Goal: Task Accomplishment & Management: Complete application form

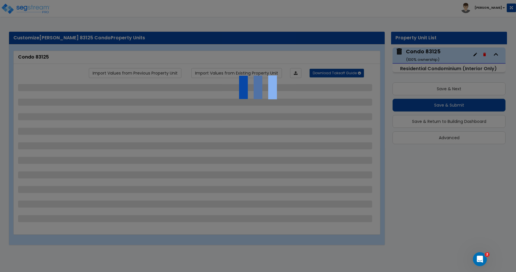
select select "2"
select select "1"
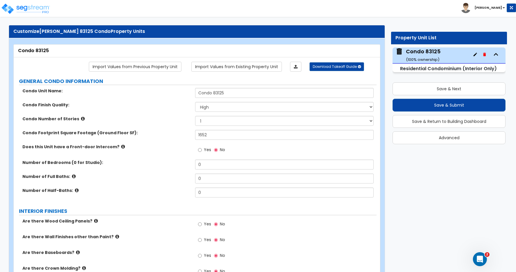
scroll to position [6, 0]
drag, startPoint x: 204, startPoint y: 164, endPoint x: 188, endPoint y: 163, distance: 15.4
click at [188, 163] on div "Number of Bedrooms (0 for Studio): 0" at bounding box center [195, 166] width 363 height 14
click at [203, 164] on input "0" at bounding box center [284, 164] width 178 height 10
drag, startPoint x: 202, startPoint y: 166, endPoint x: 177, endPoint y: 165, distance: 24.8
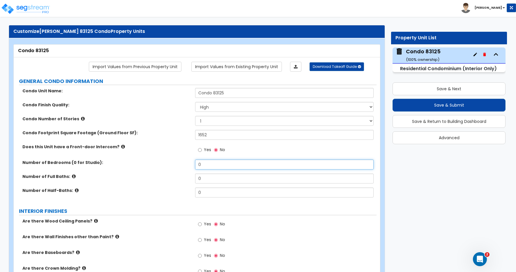
click at [177, 165] on div "Number of Bedrooms (0 for Studio): 0" at bounding box center [195, 166] width 363 height 14
type input "3"
type input "2"
click at [212, 194] on input "0" at bounding box center [284, 192] width 178 height 10
type input "3"
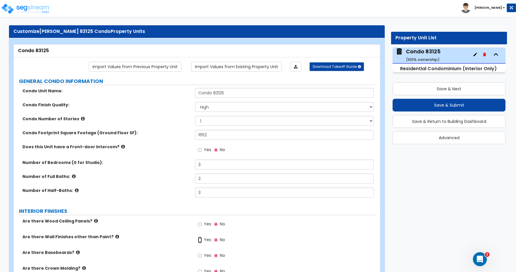
click at [200, 240] on input "Yes" at bounding box center [200, 240] width 4 height 6
radio input "true"
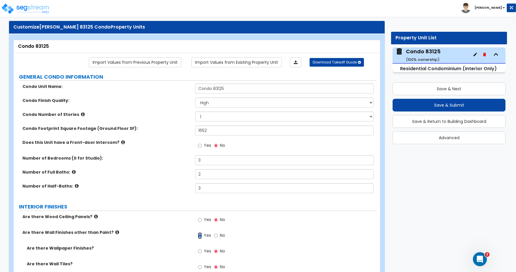
scroll to position [16, 0]
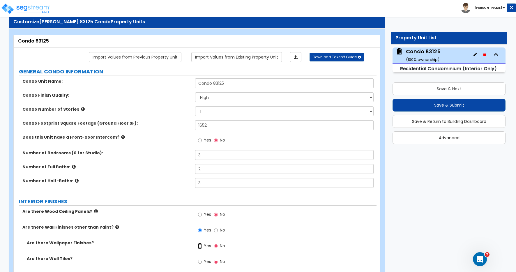
click at [200, 245] on input "Yes" at bounding box center [200, 246] width 4 height 6
radio input "true"
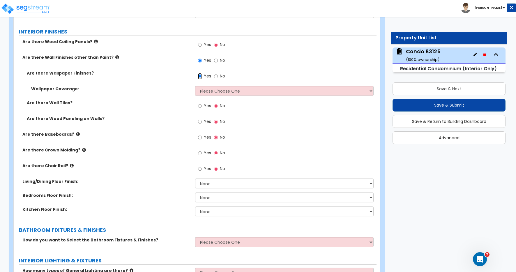
scroll to position [188, 0]
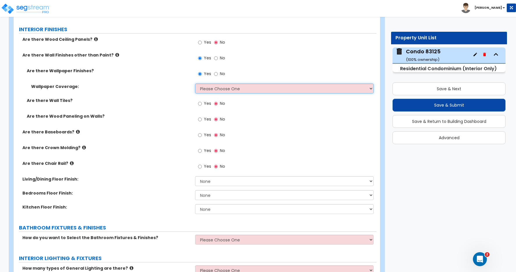
click at [218, 89] on select "Please Choose One Only a Small Portion of Walls are Covered Several Walls are C…" at bounding box center [284, 89] width 178 height 10
select select "1"
click at [195, 84] on select "Please Choose One Only a Small Portion of Walls are Covered Several Walls are C…" at bounding box center [284, 89] width 178 height 10
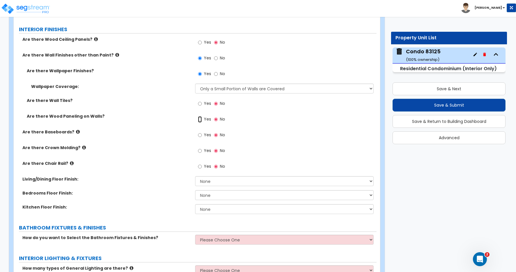
click at [200, 119] on input "Yes" at bounding box center [200, 119] width 4 height 6
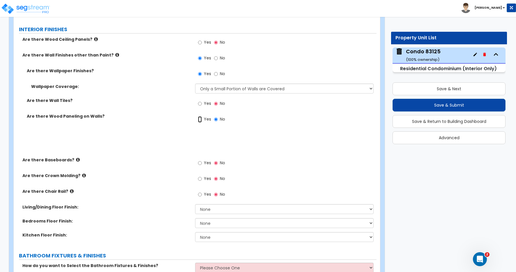
radio input "true"
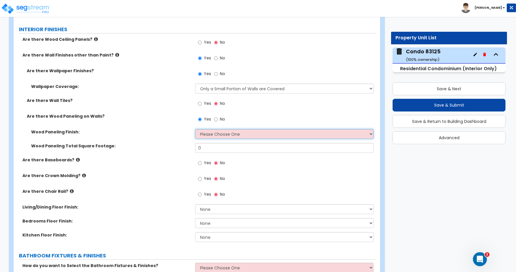
click at [216, 134] on select "Please Choose One Birch Mahogany Oak or Cherry Rosewood Teak I Don't Know, Plea…" at bounding box center [284, 134] width 178 height 10
select select "2"
click at [195, 129] on select "Please Choose One Birch Mahogany Oak or Cherry Rosewood Teak I Don't Know, Plea…" at bounding box center [284, 134] width 178 height 10
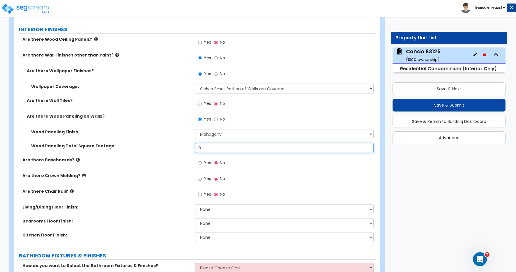
drag, startPoint x: 206, startPoint y: 147, endPoint x: 174, endPoint y: 147, distance: 31.4
click at [176, 147] on div "Wood Paneling Total Square Footage: 0" at bounding box center [195, 150] width 363 height 14
type input "20"
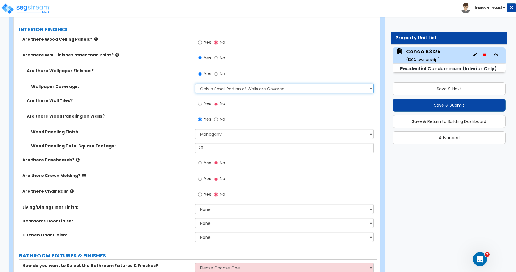
click at [235, 87] on select "Please Choose One Only a Small Portion of Walls are Covered Several Walls are C…" at bounding box center [284, 89] width 178 height 10
select select "2"
click at [195, 84] on select "Please Choose One Only a Small Portion of Walls are Covered Several Walls are C…" at bounding box center [284, 89] width 178 height 10
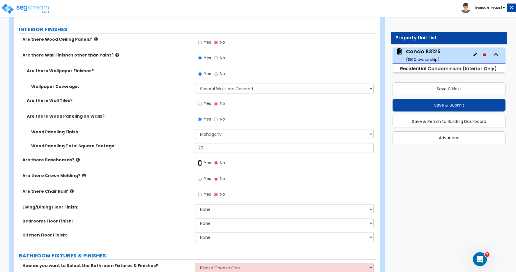
click at [200, 163] on input "Yes" at bounding box center [200, 163] width 4 height 6
radio input "true"
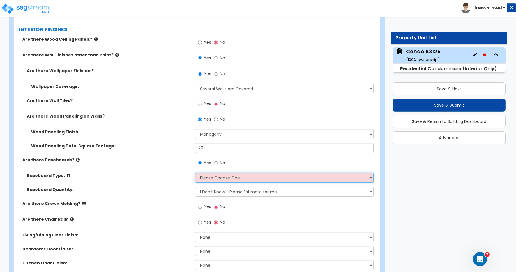
click at [241, 179] on select "Please Choose One Wood Vinyl Carpet Tile" at bounding box center [284, 178] width 178 height 10
select select "1"
click at [195, 173] on select "Please Choose One Wood Vinyl Carpet Tile" at bounding box center [284, 178] width 178 height 10
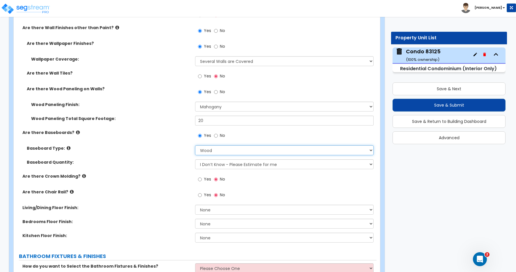
scroll to position [220, 0]
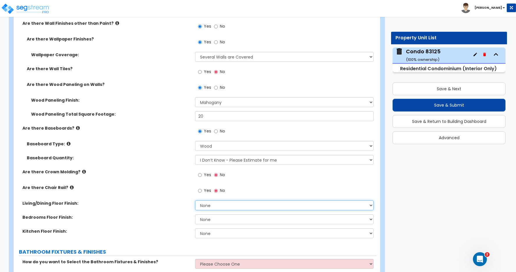
click at [210, 205] on select "None Tile Flooring Hardwood Flooring Resilient Laminate Flooring VCT Flooring S…" at bounding box center [284, 205] width 178 height 10
select select "5"
click at [195, 200] on select "None Tile Flooring Hardwood Flooring Resilient Laminate Flooring VCT Flooring S…" at bounding box center [284, 205] width 178 height 10
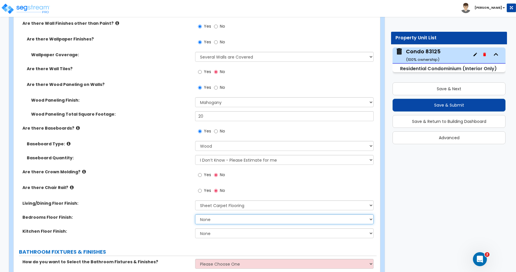
click at [210, 219] on select "None Tile Flooring Hardwood Flooring Resilient Laminate Flooring VCT Flooring S…" at bounding box center [284, 219] width 178 height 10
click at [195, 214] on select "None Tile Flooring Hardwood Flooring Resilient Laminate Flooring VCT Flooring S…" at bounding box center [284, 219] width 178 height 10
click at [221, 220] on select "None Tile Flooring Hardwood Flooring Resilient Laminate Flooring VCT Flooring S…" at bounding box center [284, 219] width 178 height 10
select select "5"
click at [195, 214] on select "None Tile Flooring Hardwood Flooring Resilient Laminate Flooring VCT Flooring S…" at bounding box center [284, 219] width 178 height 10
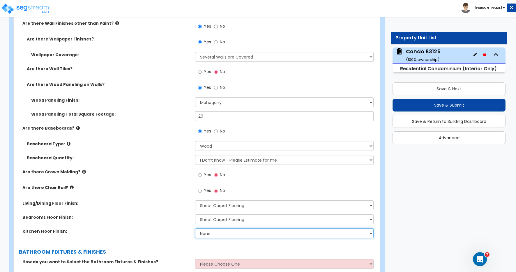
click at [218, 233] on select "None Tile Flooring Hardwood Flooring Resilient Laminate Flooring VCT Flooring S…" at bounding box center [284, 233] width 178 height 10
select select "4"
click at [195, 228] on select "None Tile Flooring Hardwood Flooring Resilient Laminate Flooring VCT Flooring S…" at bounding box center [284, 233] width 178 height 10
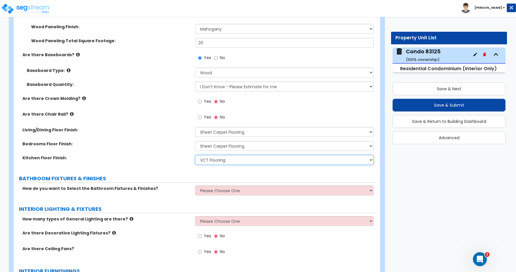
scroll to position [301, 0]
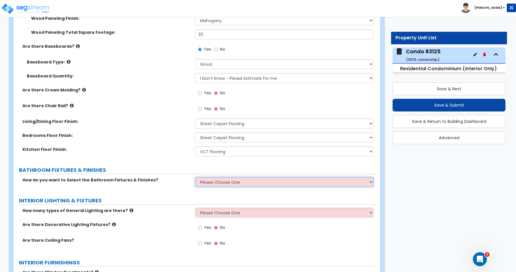
click at [214, 182] on select "Please Choose One Select Fixtures and Finishes only for one Bath and assume thi…" at bounding box center [284, 182] width 178 height 10
click at [195, 177] on select "Please Choose One Select Fixtures and Finishes only for one Bath and assume thi…" at bounding box center [284, 182] width 178 height 10
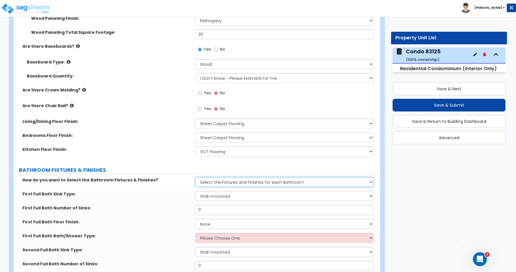
click at [219, 182] on select "Please Choose One Select Fixtures and Finishes only for one Bath and assume thi…" at bounding box center [284, 182] width 178 height 10
click at [195, 177] on select "Please Choose One Select Fixtures and Finishes only for one Bath and assume thi…" at bounding box center [284, 182] width 178 height 10
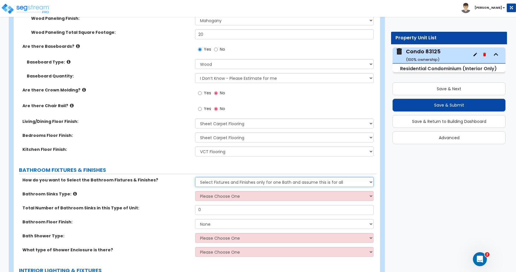
click at [248, 181] on select "Please Choose One Select Fixtures and Finishes only for one Bath and assume thi…" at bounding box center [284, 182] width 178 height 10
select select "2"
click at [195, 177] on select "Please Choose One Select Fixtures and Finishes only for one Bath and assume thi…" at bounding box center [284, 182] width 178 height 10
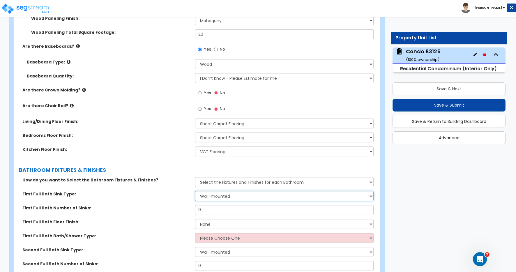
click at [219, 196] on select "Wall-mounted Pedestal-mounted Vanity-mounted" at bounding box center [284, 196] width 178 height 10
select select "3"
click at [195, 191] on select "Wall-mounted Pedestal-mounted Vanity-mounted" at bounding box center [284, 196] width 178 height 10
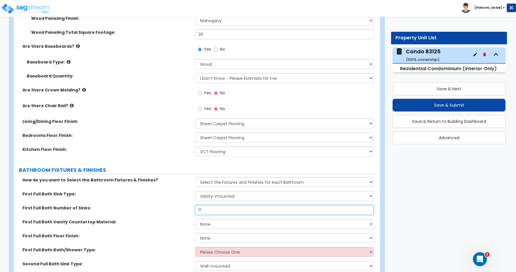
drag, startPoint x: 212, startPoint y: 211, endPoint x: 186, endPoint y: 209, distance: 25.9
click at [186, 209] on div "First Full Bath Number of Sinks: 0" at bounding box center [195, 212] width 363 height 14
type input "1"
click at [210, 223] on select "None Plastic Laminate Solid Surface Stone Quartz Marble Tile Wood" at bounding box center [284, 224] width 178 height 10
select select "2"
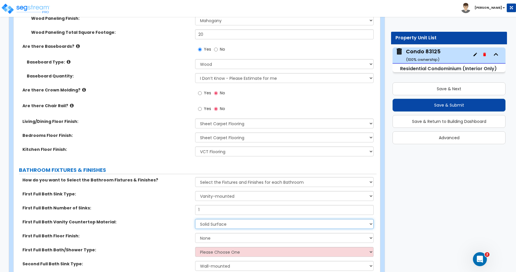
click at [195, 219] on select "None Plastic Laminate Solid Surface Stone Quartz Marble Tile Wood" at bounding box center [284, 224] width 178 height 10
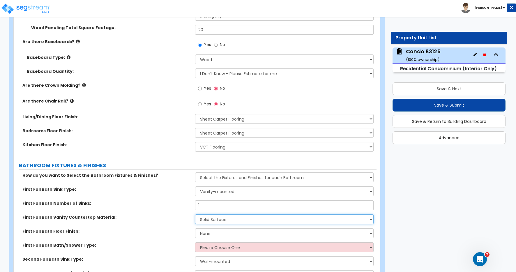
scroll to position [306, 0]
click at [217, 233] on select "None Tile Flooring Hardwood Flooring Resilient Laminate Flooring VCT Flooring S…" at bounding box center [284, 233] width 178 height 10
select select "1"
click at [195, 228] on select "None Tile Flooring Hardwood Flooring Resilient Laminate Flooring VCT Flooring S…" at bounding box center [284, 233] width 178 height 10
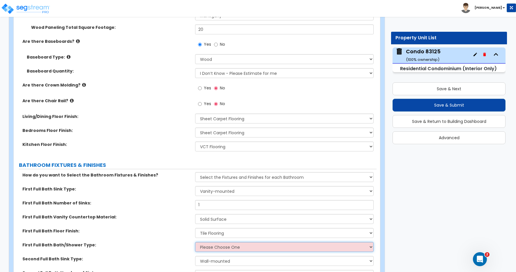
click at [226, 247] on select "Please Choose One Standalone Shower Bathtub - Shower Combo" at bounding box center [284, 247] width 178 height 10
click at [214, 247] on select "Please Choose One Standalone Shower Bathtub - Shower Combo" at bounding box center [284, 247] width 178 height 10
select select "1"
click at [195, 242] on select "Please Choose One Standalone Shower Bathtub - Shower Combo" at bounding box center [284, 247] width 178 height 10
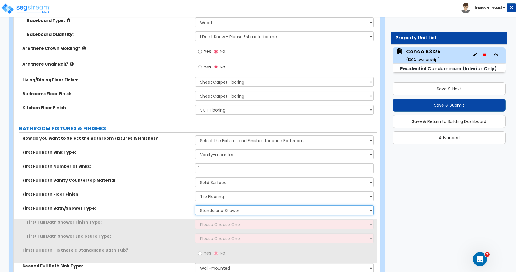
scroll to position [413, 0]
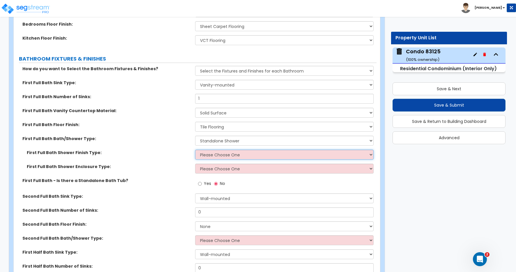
click at [217, 155] on select "Please Choose One Plastic Tile Stone" at bounding box center [284, 155] width 178 height 10
select select "2"
click at [195, 150] on select "Please Choose One Plastic Tile Stone" at bounding box center [284, 155] width 178 height 10
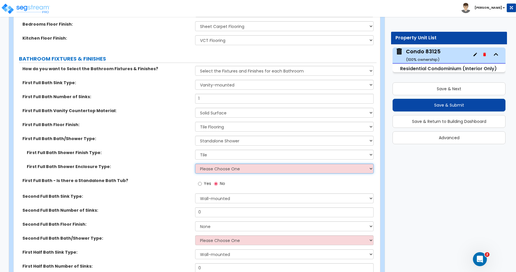
click at [214, 170] on select "Please Choose One Curtain & Rod Glass Sliding Doors Glass Hinged Doors" at bounding box center [284, 169] width 178 height 10
select select "3"
click at [195, 164] on select "Please Choose One Curtain & Rod Glass Sliding Doors Glass Hinged Doors" at bounding box center [284, 169] width 178 height 10
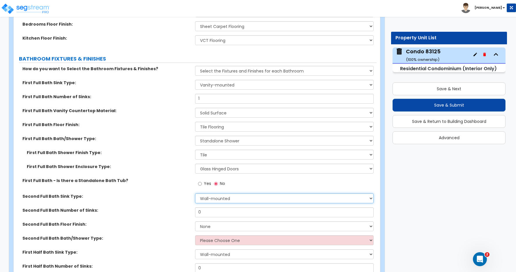
click at [216, 197] on select "Wall-mounted Pedestal-mounted Vanity-mounted" at bounding box center [284, 198] width 178 height 10
select select "3"
click at [195, 193] on select "Wall-mounted Pedestal-mounted Vanity-mounted" at bounding box center [284, 198] width 178 height 10
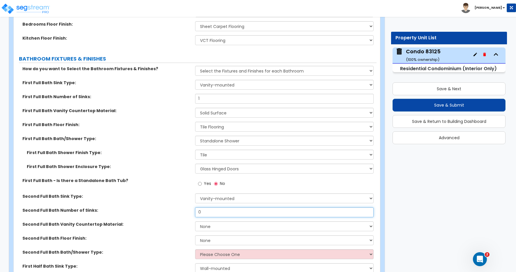
drag, startPoint x: 207, startPoint y: 214, endPoint x: 176, endPoint y: 210, distance: 32.0
click at [177, 210] on div "Second Full Bath Number of Sinks: 0" at bounding box center [195, 214] width 363 height 14
type input "2"
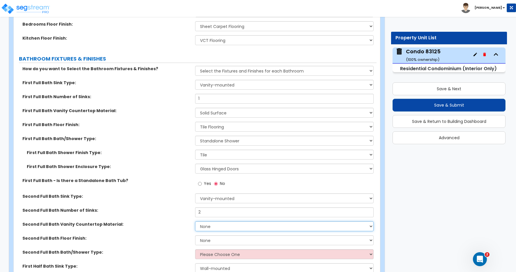
click at [208, 224] on select "None Plastic Laminate Solid Surface Stone Quartz Marble Tile Wood" at bounding box center [284, 226] width 178 height 10
select select "2"
click at [195, 221] on select "None Plastic Laminate Solid Surface Stone Quartz Marble Tile Wood" at bounding box center [284, 226] width 178 height 10
click at [210, 240] on select "None Tile Flooring Hardwood Flooring Resilient Laminate Flooring VCT Flooring S…" at bounding box center [284, 240] width 178 height 10
select select "1"
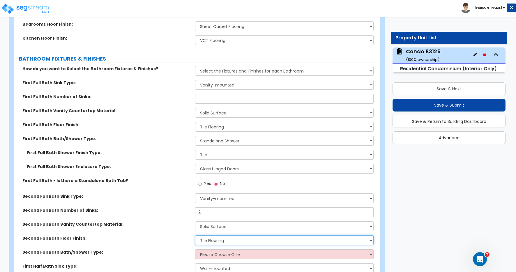
click at [195, 235] on select "None Tile Flooring Hardwood Flooring Resilient Laminate Flooring VCT Flooring S…" at bounding box center [284, 240] width 178 height 10
click at [210, 256] on select "Please Choose One Standalone Shower Bathtub - Shower Combo" at bounding box center [284, 254] width 178 height 10
select select "1"
click at [195, 249] on select "Please Choose One Standalone Shower Bathtub - Shower Combo" at bounding box center [284, 254] width 178 height 10
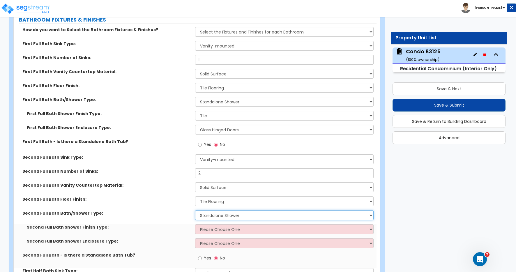
scroll to position [452, 0]
click at [222, 230] on select "Please Choose One Plastic Tile Stone" at bounding box center [284, 228] width 178 height 10
select select "2"
click at [195, 223] on select "Please Choose One Plastic Tile Stone" at bounding box center [284, 228] width 178 height 10
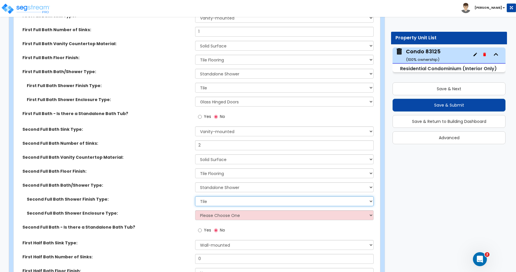
scroll to position [481, 0]
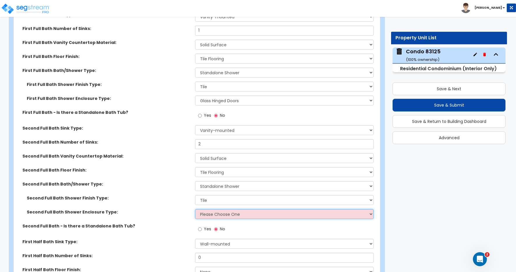
click at [212, 214] on select "Please Choose One Curtain & Rod Glass Sliding Doors Glass Hinged Doors" at bounding box center [284, 214] width 178 height 10
select select "3"
click at [195, 209] on select "Please Choose One Curtain & Rod Glass Sliding Doors Glass Hinged Doors" at bounding box center [284, 214] width 178 height 10
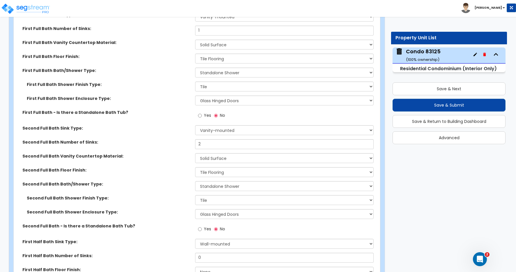
click at [168, 224] on label "Second Full Bath - Is there a Standalone Bath Tub?" at bounding box center [106, 226] width 168 height 6
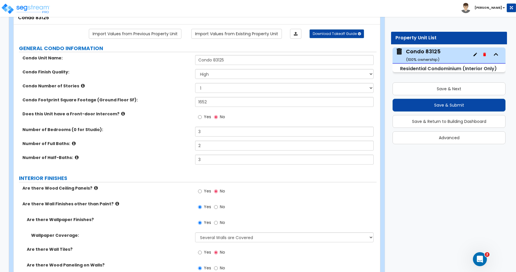
scroll to position [0, 0]
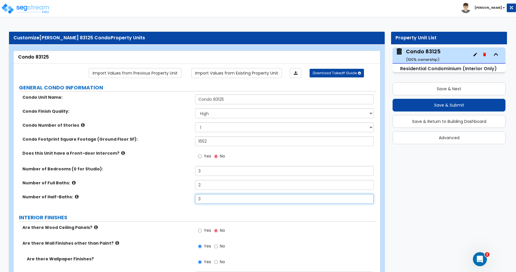
drag, startPoint x: 203, startPoint y: 199, endPoint x: 182, endPoint y: 198, distance: 20.4
click at [182, 199] on div "Number of Half-Baths: 3" at bounding box center [195, 201] width 363 height 14
type input "0"
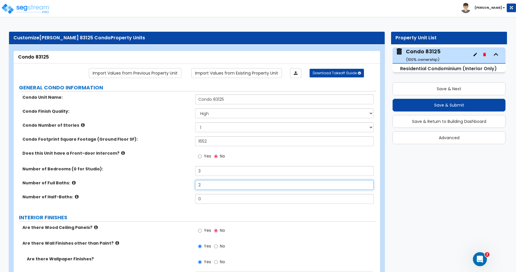
click at [205, 184] on input "2" at bounding box center [284, 185] width 178 height 10
drag, startPoint x: 204, startPoint y: 186, endPoint x: 171, endPoint y: 182, distance: 32.5
click at [171, 182] on div "Number of Full Baths: 2" at bounding box center [195, 187] width 363 height 14
type input "3"
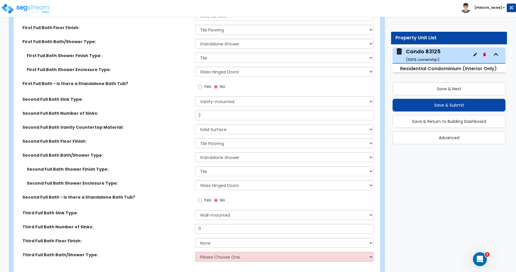
scroll to position [524, 0]
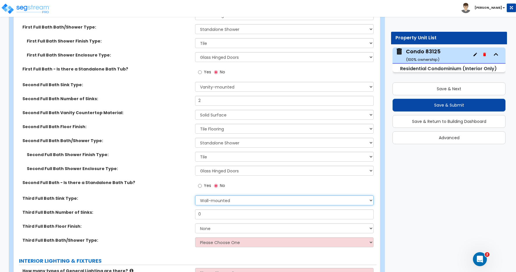
click at [207, 199] on select "Wall-mounted Pedestal-mounted Vanity-mounted" at bounding box center [284, 200] width 178 height 10
select select "3"
click at [195, 195] on select "Wall-mounted Pedestal-mounted Vanity-mounted" at bounding box center [284, 200] width 178 height 10
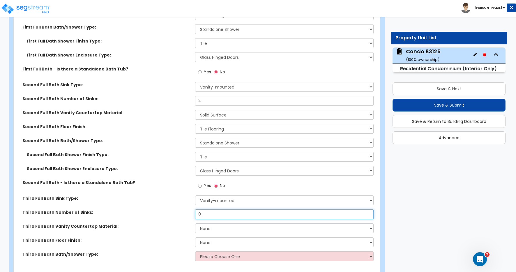
drag, startPoint x: 203, startPoint y: 215, endPoint x: 187, endPoint y: 212, distance: 15.7
click at [187, 212] on div "Third Full Bath Number of Sinks: 0" at bounding box center [195, 216] width 363 height 14
type input "2"
click at [209, 230] on select "None Plastic Laminate Solid Surface Stone Quartz Marble Tile Wood" at bounding box center [284, 228] width 178 height 10
select select "2"
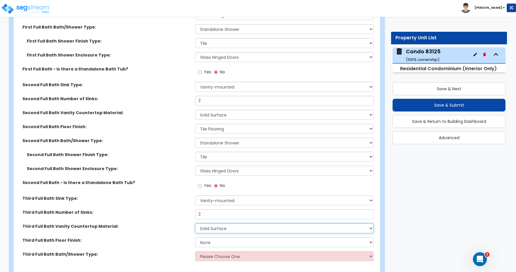
click at [195, 223] on select "None Plastic Laminate Solid Surface Stone Quartz Marble Tile Wood" at bounding box center [284, 228] width 178 height 10
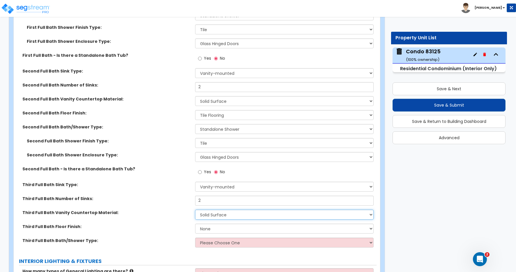
scroll to position [568, 0]
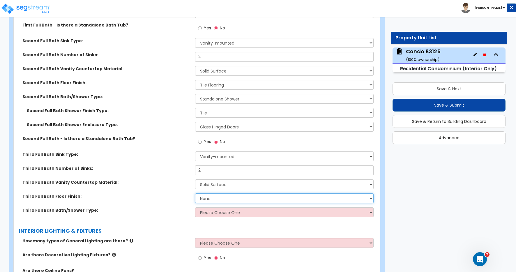
click at [210, 200] on select "None Tile Flooring Hardwood Flooring Resilient Laminate Flooring VCT Flooring S…" at bounding box center [284, 198] width 178 height 10
select select "1"
click at [195, 193] on select "None Tile Flooring Hardwood Flooring Resilient Laminate Flooring VCT Flooring S…" at bounding box center [284, 198] width 178 height 10
click at [212, 213] on select "Please Choose One Standalone Shower Bathtub - Shower Combo" at bounding box center [284, 212] width 178 height 10
select select "1"
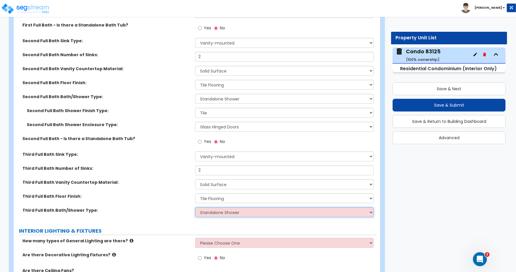
click at [195, 207] on select "Please Choose One Standalone Shower Bathtub - Shower Combo" at bounding box center [284, 212] width 178 height 10
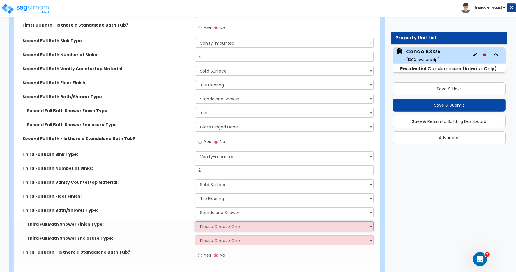
click at [210, 226] on select "Please Choose One Plastic Tile Stone" at bounding box center [284, 226] width 178 height 10
select select "2"
click at [195, 221] on select "Please Choose One Plastic Tile Stone" at bounding box center [284, 226] width 178 height 10
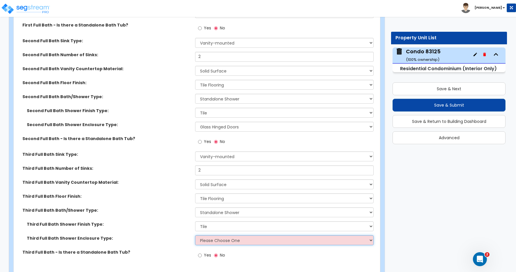
click at [212, 241] on select "Please Choose One Curtain & Rod Glass Sliding Doors Glass Hinged Doors" at bounding box center [284, 240] width 178 height 10
select select "3"
click at [195, 235] on select "Please Choose One Curtain & Rod Glass Sliding Doors Glass Hinged Doors" at bounding box center [284, 240] width 178 height 10
click at [169, 232] on div "Third Full Bath Shower Finish Type: Please Choose One Plastic Tile Stone" at bounding box center [195, 228] width 363 height 14
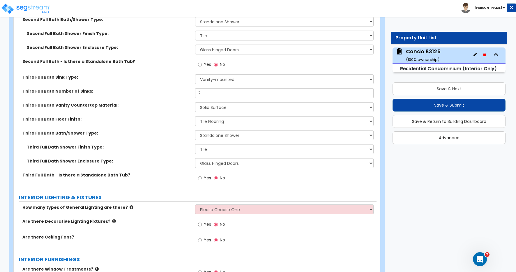
scroll to position [682, 0]
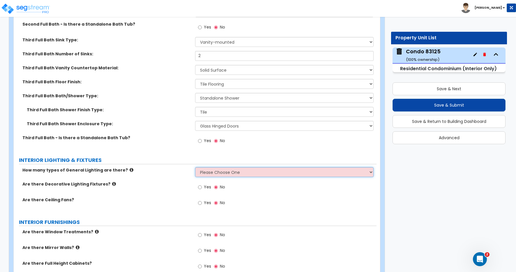
click at [211, 170] on select "Please Choose One 1 2 3" at bounding box center [284, 172] width 178 height 10
select select "2"
click at [195, 167] on select "Please Choose One 1 2 3" at bounding box center [284, 172] width 178 height 10
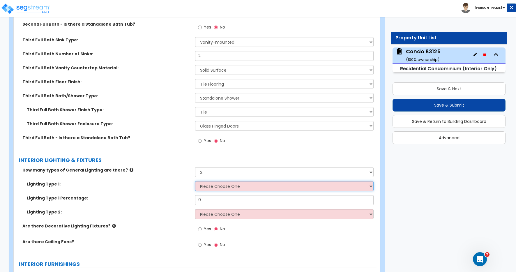
click at [205, 186] on select "Please Choose One LED Surface-Mounted LED Recessed Fluorescent Surface-Mounted …" at bounding box center [284, 186] width 178 height 10
select select "5"
click at [195, 181] on select "Please Choose One LED Surface-Mounted LED Recessed Fluorescent Surface-Mounted …" at bounding box center [284, 186] width 178 height 10
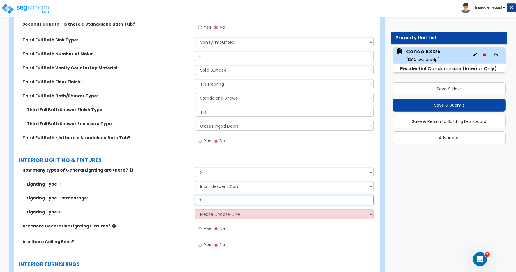
drag, startPoint x: 207, startPoint y: 200, endPoint x: 190, endPoint y: 198, distance: 16.7
click at [191, 197] on div "Lighting Type 1 Percentage: 0" at bounding box center [195, 202] width 363 height 14
type input "80"
click at [228, 213] on select "Please Choose One LED Surface-Mounted LED Recessed Fluorescent Surface-Mounted …" at bounding box center [284, 214] width 178 height 10
select select "1"
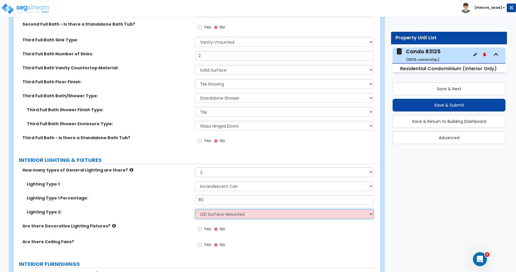
click at [195, 209] on select "Please Choose One LED Surface-Mounted LED Recessed Fluorescent Surface-Mounted …" at bounding box center [284, 214] width 178 height 10
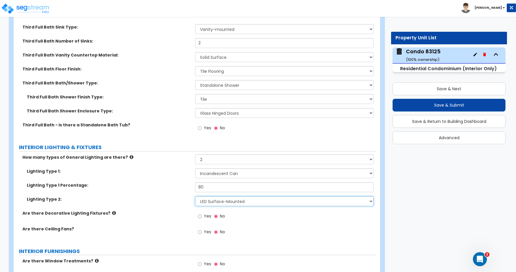
scroll to position [729, 0]
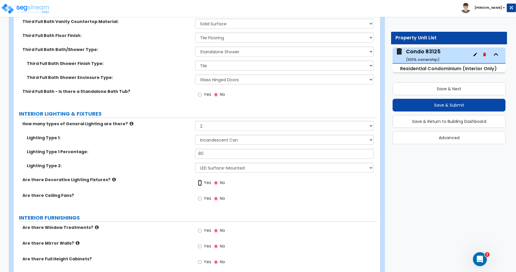
click at [200, 182] on input "Yes" at bounding box center [200, 183] width 4 height 6
radio input "true"
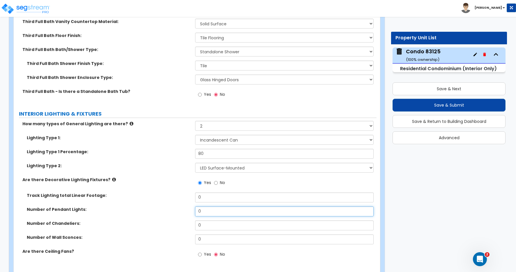
drag, startPoint x: 203, startPoint y: 212, endPoint x: 178, endPoint y: 209, distance: 24.6
click at [178, 209] on div "Number of Pendant Lights: 0" at bounding box center [195, 213] width 363 height 14
type input "3"
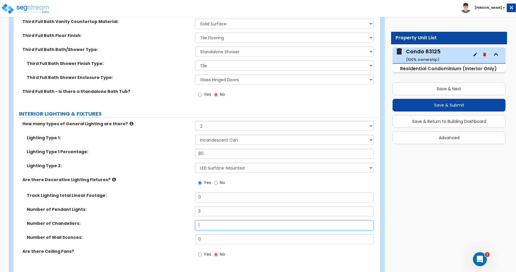
type input "1"
click at [202, 255] on label "Yes" at bounding box center [204, 255] width 13 height 10
click at [202, 255] on input "Yes" at bounding box center [200, 254] width 4 height 6
radio input "true"
drag, startPoint x: 207, startPoint y: 237, endPoint x: 154, endPoint y: 230, distance: 52.8
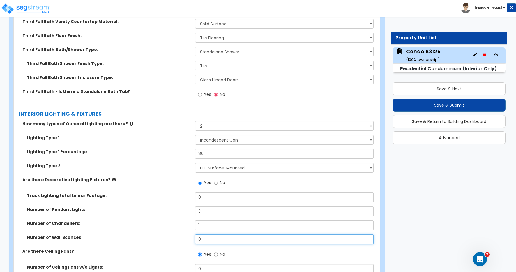
click at [169, 232] on div "Track Lighting total Linear Footage: 0 Number of Pendant Lights: 3 Number of Ch…" at bounding box center [195, 220] width 354 height 56
type input "2"
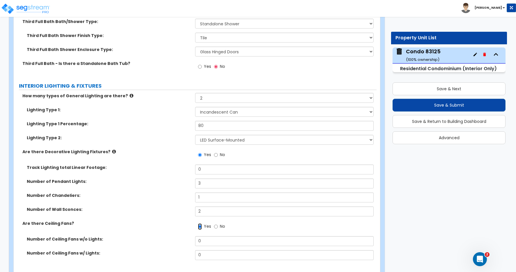
scroll to position [762, 0]
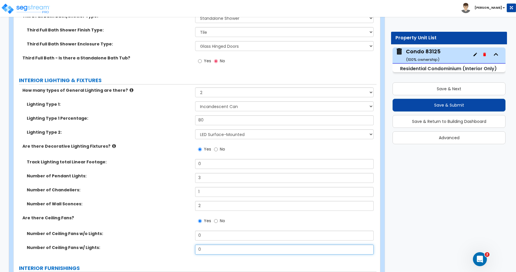
drag, startPoint x: 199, startPoint y: 248, endPoint x: 173, endPoint y: 246, distance: 25.7
click at [174, 246] on div "Number of Ceiling Fans w/ Lights: 0" at bounding box center [195, 251] width 363 height 14
type input "1"
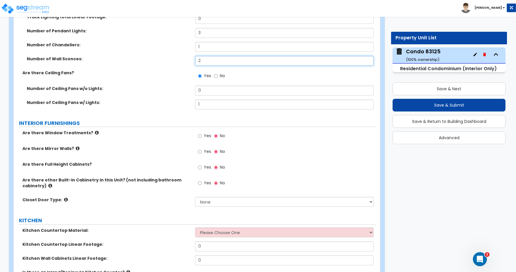
drag, startPoint x: 201, startPoint y: 60, endPoint x: 185, endPoint y: 61, distance: 15.8
click at [187, 61] on div "Number of Wall Sconces: 2" at bounding box center [195, 63] width 363 height 14
type input "4"
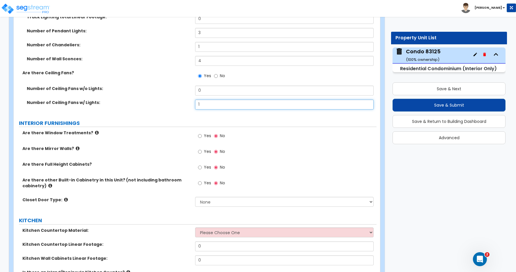
drag, startPoint x: 202, startPoint y: 105, endPoint x: 173, endPoint y: 102, distance: 29.5
click at [173, 102] on div "Number of Ceiling Fans w/ Lights: 1" at bounding box center [195, 107] width 363 height 14
type input "2"
click at [199, 137] on input "Yes" at bounding box center [200, 136] width 4 height 6
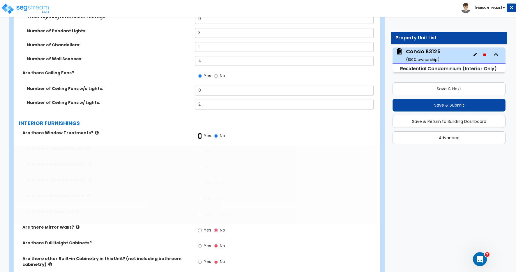
radio input "true"
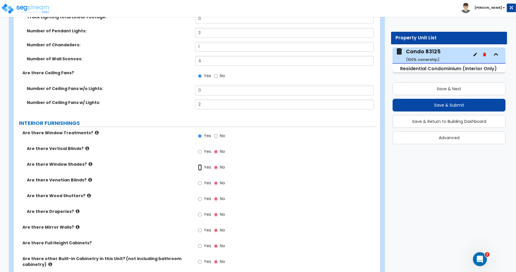
click at [200, 167] on input "Yes" at bounding box center [200, 167] width 4 height 6
radio input "true"
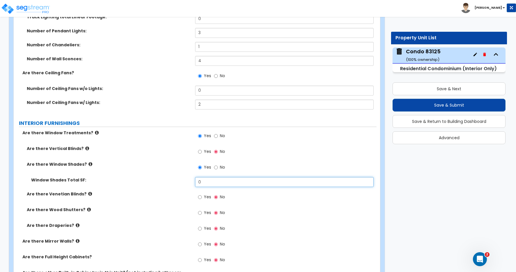
drag, startPoint x: 202, startPoint y: 182, endPoint x: 178, endPoint y: 180, distance: 24.5
click at [178, 180] on div "Window Shades Total SF: 0" at bounding box center [195, 184] width 363 height 14
type input "80"
click at [146, 187] on div "Window Shades Total SF: 80" at bounding box center [195, 184] width 363 height 14
click at [200, 228] on input "Yes" at bounding box center [200, 228] width 4 height 6
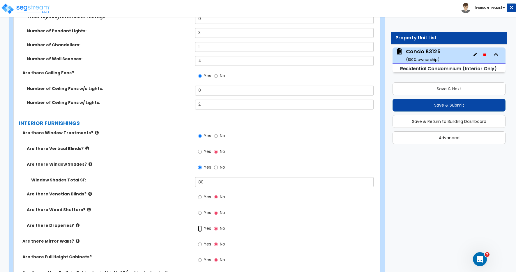
radio input "true"
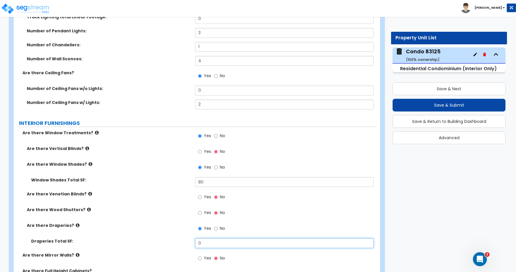
drag, startPoint x: 204, startPoint y: 242, endPoint x: 168, endPoint y: 240, distance: 35.9
click at [171, 241] on div "Draperies Total SF: 0" at bounding box center [195, 245] width 363 height 14
type input "128"
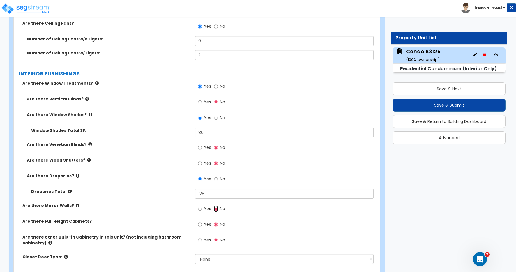
scroll to position [975, 0]
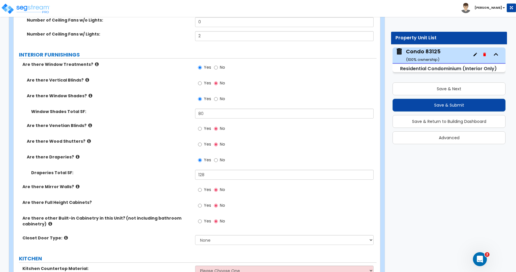
click at [76, 187] on icon at bounding box center [78, 186] width 4 height 4
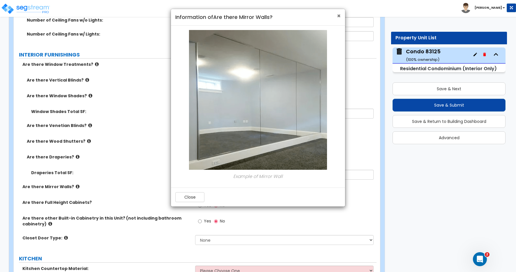
click at [338, 15] on span "×" at bounding box center [339, 16] width 4 height 8
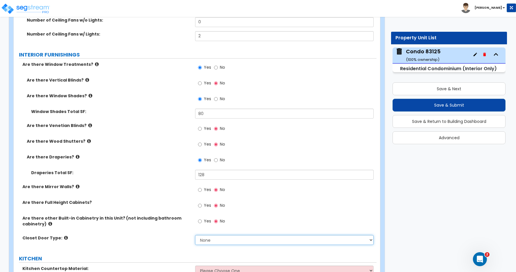
click at [208, 240] on select "None Bi-fold Louvered Doors Bi-fold Panel Doors Sliding Doors Hinged Wood Door" at bounding box center [284, 240] width 178 height 10
select select "3"
click at [195, 235] on select "None Bi-fold Louvered Doors Bi-fold Panel Doors Sliding Doors Hinged Wood Door" at bounding box center [284, 240] width 178 height 10
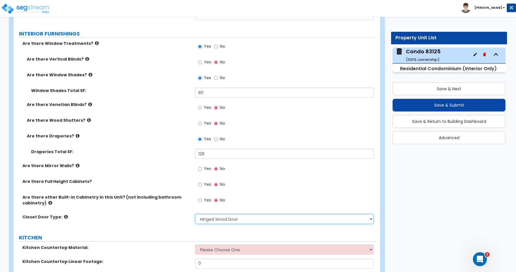
scroll to position [1024, 0]
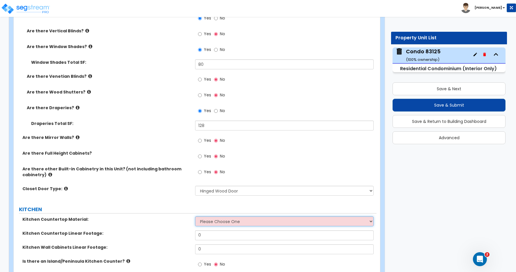
click at [226, 221] on select "Please Choose One Plastic Laminate Solid Surface Stone Quartz Marble Tile Wood …" at bounding box center [284, 221] width 178 height 10
click at [228, 222] on select "Please Choose One Plastic Laminate Solid Surface Stone Quartz Marble Tile Wood …" at bounding box center [284, 221] width 178 height 10
select select "2"
click at [195, 216] on select "Please Choose One Plastic Laminate Solid Surface Stone Quartz Marble Tile Wood …" at bounding box center [284, 221] width 178 height 10
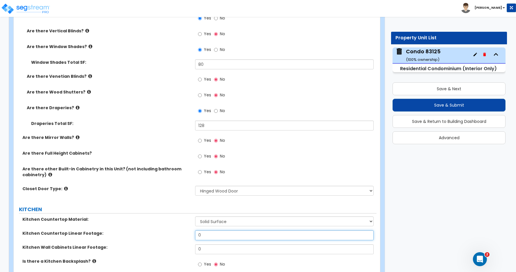
drag, startPoint x: 204, startPoint y: 235, endPoint x: 172, endPoint y: 231, distance: 32.2
click at [180, 233] on div "Kitchen Countertop Linear Footage: 0" at bounding box center [195, 237] width 363 height 14
type input "42"
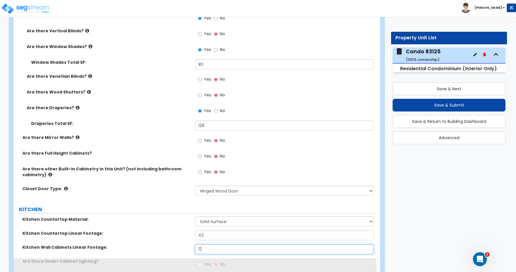
type input "12"
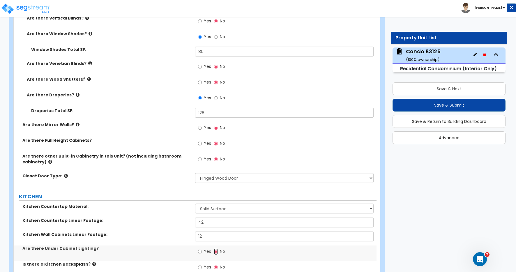
scroll to position [1074, 0]
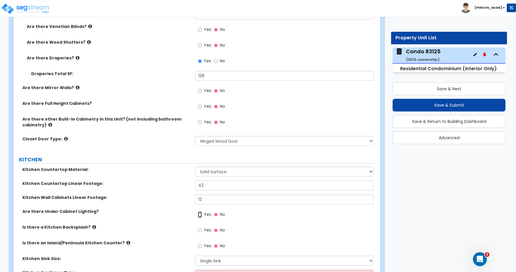
click at [200, 215] on input "Yes" at bounding box center [200, 214] width 4 height 6
radio input "true"
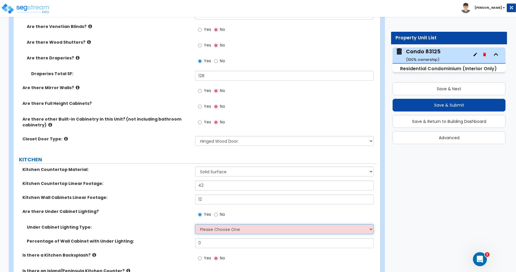
click at [217, 231] on select "Please Choose One Fluorescent Incandescent LED" at bounding box center [284, 229] width 178 height 10
select select "3"
click at [195, 224] on select "Please Choose One Fluorescent Incandescent LED" at bounding box center [284, 229] width 178 height 10
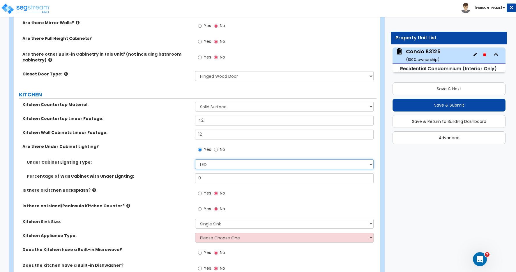
scroll to position [1163, 0]
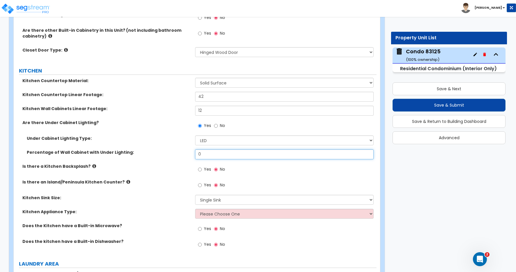
drag, startPoint x: 205, startPoint y: 155, endPoint x: 179, endPoint y: 153, distance: 25.7
click at [179, 153] on div "Percentage of Wall Cabinet with Under Lighting: 0" at bounding box center [195, 156] width 363 height 14
type input "75"
click at [199, 169] on input "Yes" at bounding box center [200, 169] width 4 height 6
radio input "true"
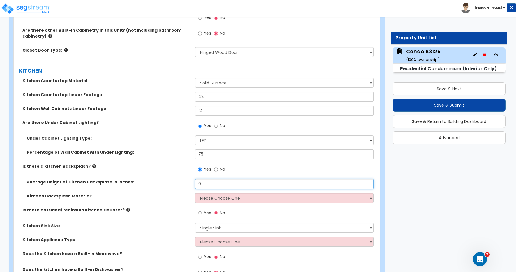
drag, startPoint x: 204, startPoint y: 184, endPoint x: 179, endPoint y: 180, distance: 25.2
click at [179, 180] on div "Average Height of Kitchen Backsplash in inches: 0" at bounding box center [195, 186] width 363 height 14
drag, startPoint x: 203, startPoint y: 185, endPoint x: 196, endPoint y: 185, distance: 7.0
click at [196, 185] on input "0" at bounding box center [284, 184] width 178 height 10
type input "15"
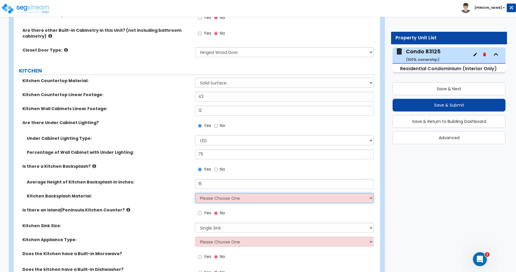
click at [206, 199] on select "Please Choose One Plastic Laminate Solid Surface Stone Quartz Tile Stainless St…" at bounding box center [284, 198] width 178 height 10
select select "6"
click at [195, 193] on select "Please Choose One Plastic Laminate Solid Surface Stone Quartz Tile Stainless St…" at bounding box center [284, 198] width 178 height 10
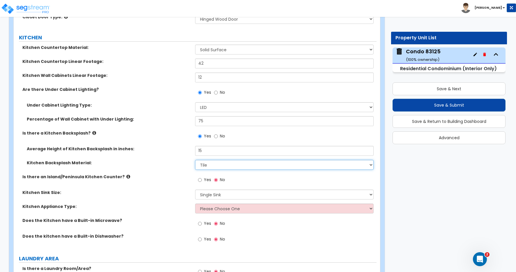
scroll to position [1198, 0]
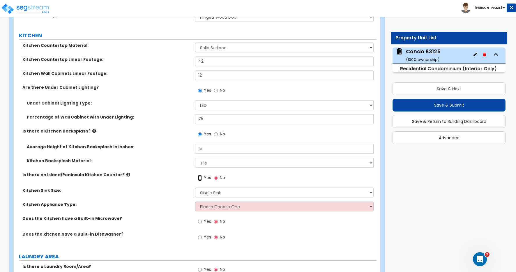
click at [201, 178] on input "Yes" at bounding box center [200, 178] width 4 height 6
radio input "true"
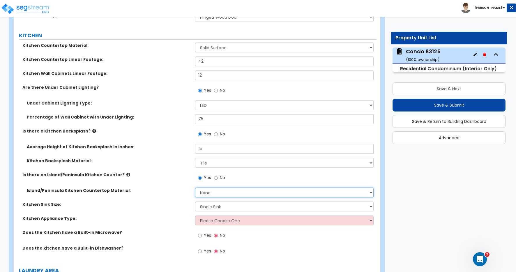
click at [212, 193] on select "None Plastic Laminate Solid Surface Stone Quartz Marble Tile Wood Stainless Ste…" at bounding box center [284, 192] width 178 height 10
select select "2"
click at [195, 187] on select "None Plastic Laminate Solid Surface Stone Quartz Marble Tile Wood Stainless Ste…" at bounding box center [284, 192] width 178 height 10
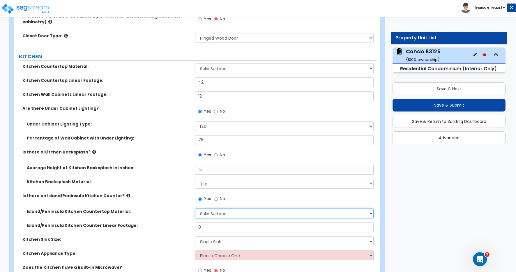
scroll to position [1177, 0]
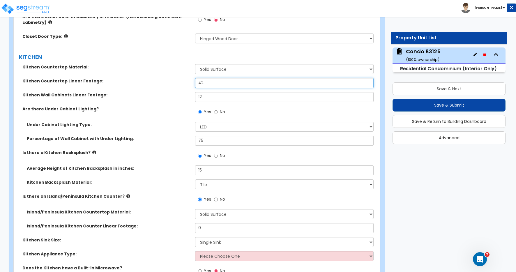
drag, startPoint x: 208, startPoint y: 83, endPoint x: 193, endPoint y: 83, distance: 14.5
click at [193, 83] on div "Kitchen Countertop Linear Footage: 42" at bounding box center [195, 85] width 363 height 14
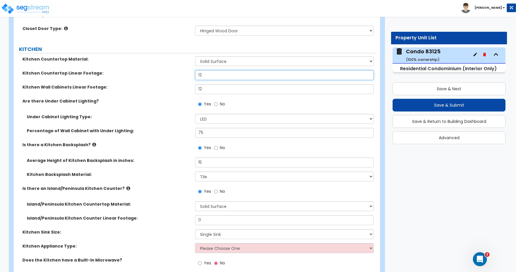
scroll to position [1185, 0]
type input "12"
drag, startPoint x: 195, startPoint y: 221, endPoint x: 176, endPoint y: 220, distance: 19.0
click at [176, 220] on div "Island/Peninsula Kitchen Counter Linear Footage: 0" at bounding box center [195, 222] width 363 height 14
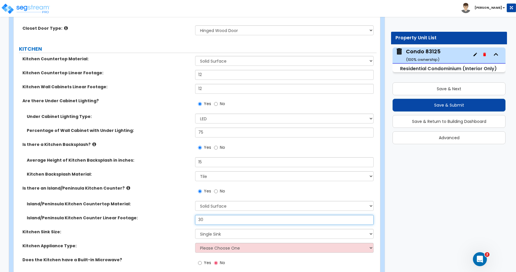
type input "30"
click at [219, 232] on select "Please Choose One Single Sink Double Sink" at bounding box center [284, 234] width 178 height 10
select select "2"
click at [195, 229] on select "Please Choose One Single Sink Double Sink" at bounding box center [284, 234] width 178 height 10
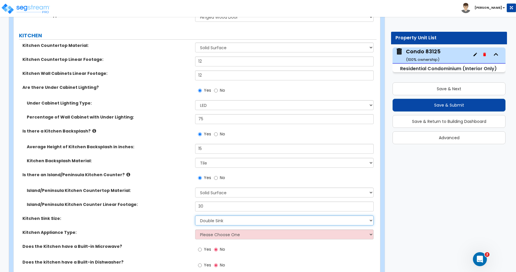
scroll to position [1277, 0]
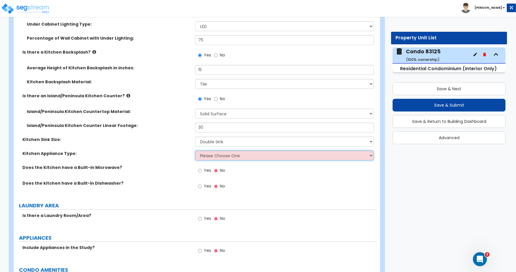
click at [226, 155] on select "Please Choose One Gas Electric" at bounding box center [284, 155] width 178 height 10
select select "1"
click at [195, 150] on select "Please Choose One Gas Electric" at bounding box center [284, 155] width 178 height 10
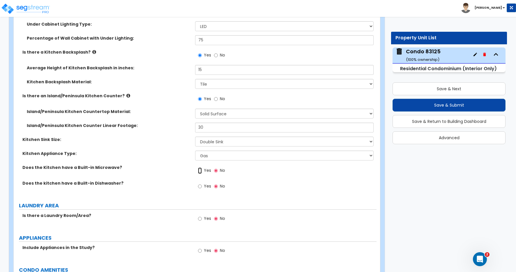
click at [200, 171] on input "Yes" at bounding box center [200, 170] width 4 height 6
radio input "true"
click at [199, 187] on input "Yes" at bounding box center [200, 186] width 4 height 6
radio input "true"
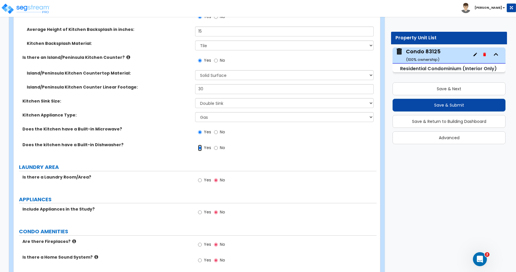
scroll to position [1317, 0]
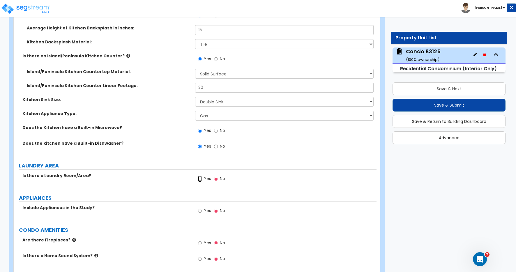
click at [200, 179] on input "Yes" at bounding box center [200, 178] width 4 height 6
radio input "true"
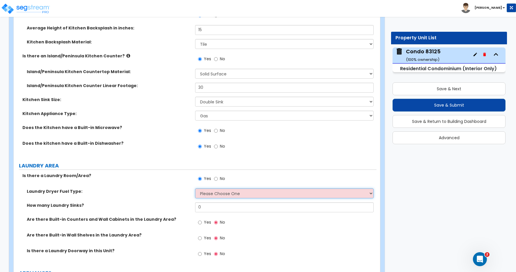
click at [205, 193] on select "Please Choose One Gas Electric" at bounding box center [284, 193] width 178 height 10
select select "2"
click at [195, 188] on select "Please Choose One Gas Electric" at bounding box center [284, 193] width 178 height 10
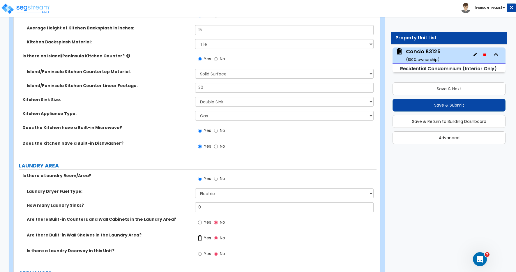
click at [200, 237] on input "Yes" at bounding box center [200, 238] width 4 height 6
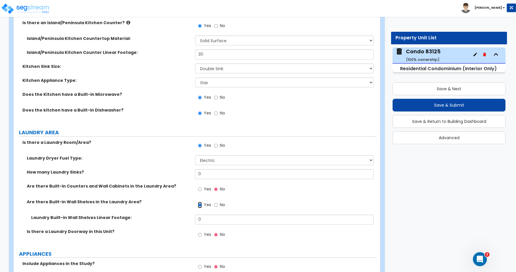
scroll to position [1352, 0]
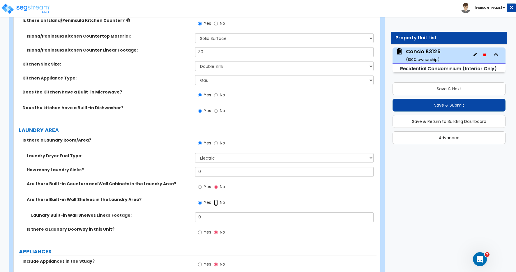
click at [215, 203] on input "No" at bounding box center [216, 202] width 4 height 6
radio input "false"
radio input "true"
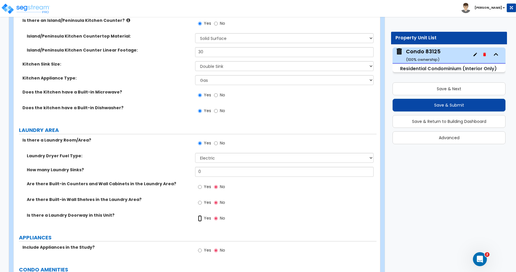
click at [200, 218] on input "Yes" at bounding box center [200, 218] width 4 height 6
radio input "true"
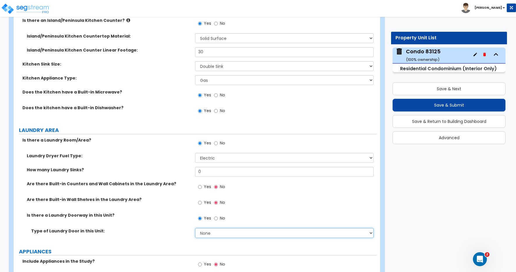
click at [208, 230] on select "None Bi-Fold Louvered Paneled Wood Passage" at bounding box center [284, 233] width 178 height 10
select select "3"
click at [195, 228] on select "None Bi-Fold Louvered Paneled Wood Passage" at bounding box center [284, 233] width 178 height 10
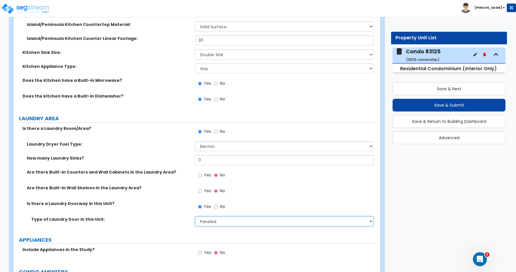
scroll to position [1432, 0]
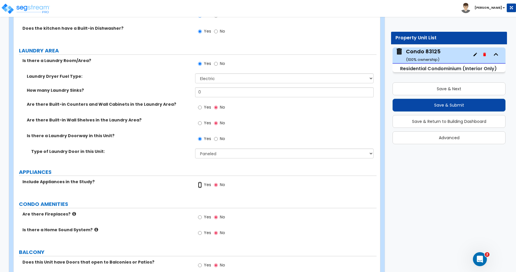
click at [198, 185] on input "Yes" at bounding box center [200, 185] width 4 height 6
radio input "true"
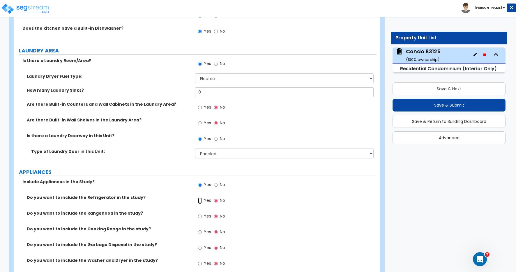
click at [198, 200] on input "Yes" at bounding box center [200, 200] width 4 height 6
radio input "true"
click at [199, 217] on input "Yes" at bounding box center [200, 216] width 4 height 6
radio input "true"
click at [201, 232] on input "Yes" at bounding box center [200, 232] width 4 height 6
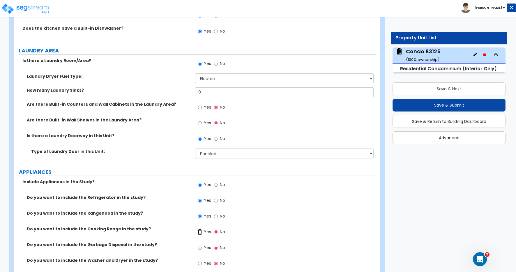
radio input "true"
click at [201, 248] on input "Yes" at bounding box center [200, 247] width 4 height 6
radio input "true"
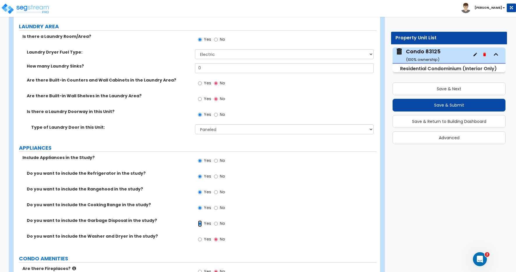
scroll to position [1482, 0]
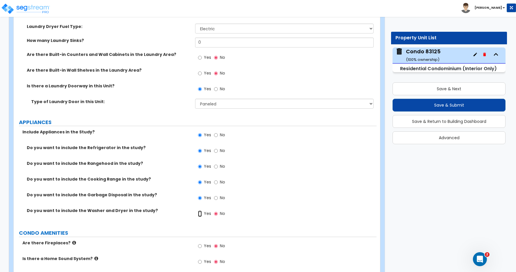
click at [200, 216] on input "Yes" at bounding box center [200, 213] width 4 height 6
radio input "true"
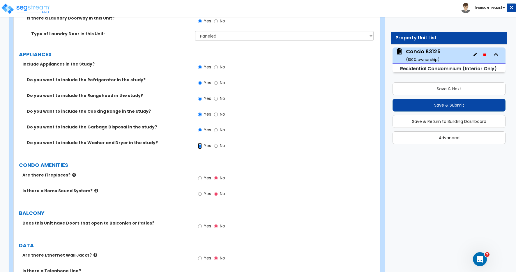
scroll to position [1550, 0]
click at [200, 227] on input "Yes" at bounding box center [200, 226] width 4 height 6
radio input "true"
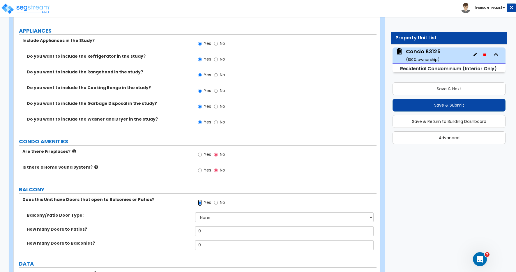
scroll to position [1583, 0]
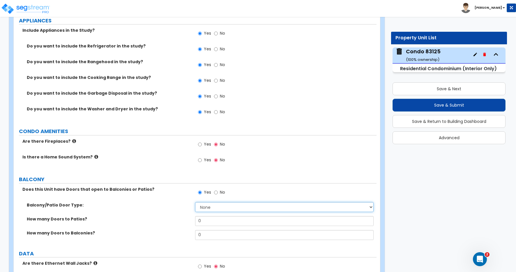
click at [208, 208] on select "None Single Hinged Doors Double Hinged Doors Single French Doors Double French …" at bounding box center [284, 207] width 178 height 10
select select "5"
click at [195, 202] on select "None Single Hinged Doors Double Hinged Doors Single French Doors Double French …" at bounding box center [284, 207] width 178 height 10
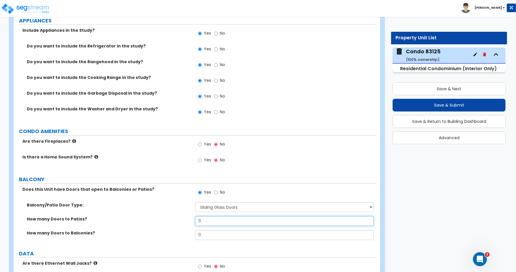
drag, startPoint x: 203, startPoint y: 220, endPoint x: 191, endPoint y: 218, distance: 12.4
click at [191, 218] on div "How many Doors to Patios? 0" at bounding box center [195, 223] width 363 height 14
type input "3"
click at [200, 223] on input "text" at bounding box center [284, 221] width 178 height 10
type input "0"
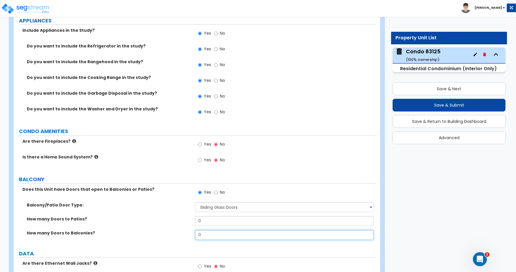
drag, startPoint x: 196, startPoint y: 234, endPoint x: 176, endPoint y: 231, distance: 20.6
click at [177, 231] on div "How many Doors to Balconies? 0" at bounding box center [195, 237] width 363 height 14
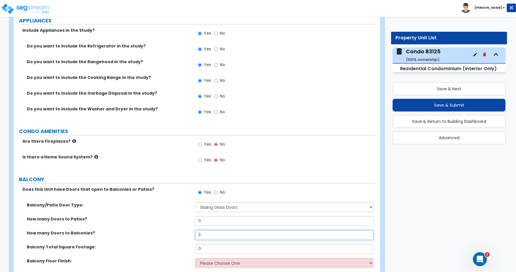
type input "3"
click at [138, 227] on div "How many Doors to Patios? 0" at bounding box center [195, 223] width 363 height 14
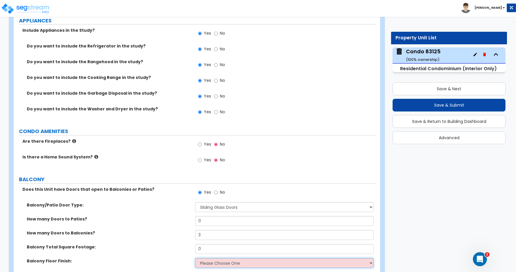
click at [218, 261] on select "Please Choose One Concrete Tiles Resilient Laminate Wood PVC" at bounding box center [284, 263] width 178 height 10
select select "1"
click at [195, 258] on select "Please Choose One Concrete Tiles Resilient Laminate Wood PVC" at bounding box center [284, 263] width 178 height 10
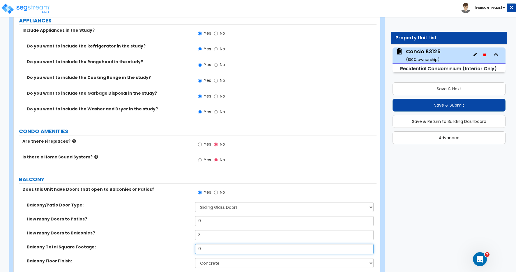
drag, startPoint x: 202, startPoint y: 252, endPoint x: 174, endPoint y: 246, distance: 28.4
click at [179, 246] on div "Balcony Total Square Footage: 0" at bounding box center [195, 251] width 363 height 14
drag, startPoint x: 185, startPoint y: 247, endPoint x: 177, endPoint y: 245, distance: 8.4
click at [181, 246] on div "Balcony Total Square Footage: 0" at bounding box center [195, 251] width 363 height 14
type input "180"
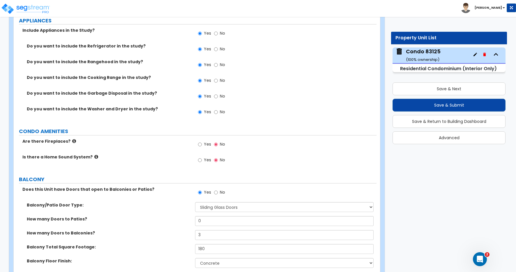
click at [169, 235] on label "How many Doors to Balconies?" at bounding box center [109, 233] width 164 height 6
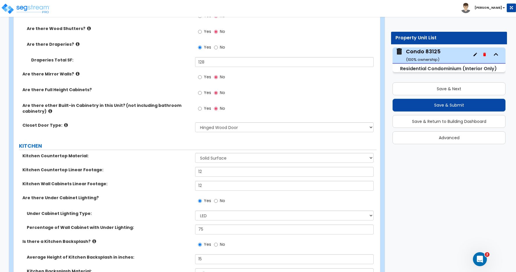
scroll to position [1047, 0]
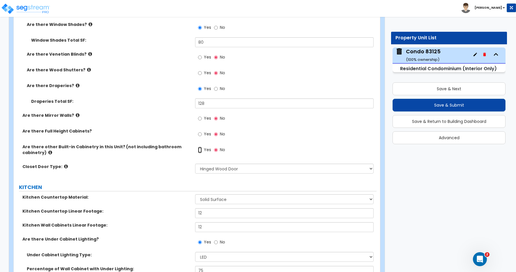
click at [200, 150] on input "Yes" at bounding box center [200, 150] width 4 height 6
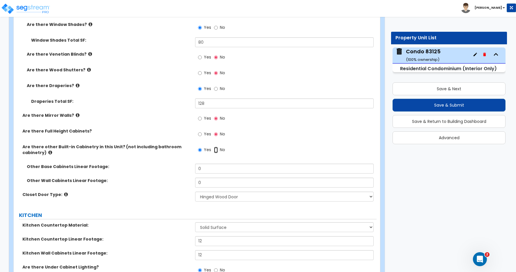
click at [216, 150] on input "No" at bounding box center [216, 150] width 4 height 6
radio input "false"
radio input "true"
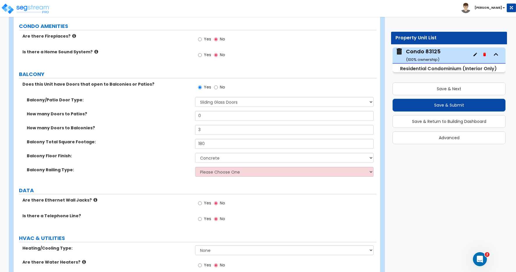
scroll to position [1672, 0]
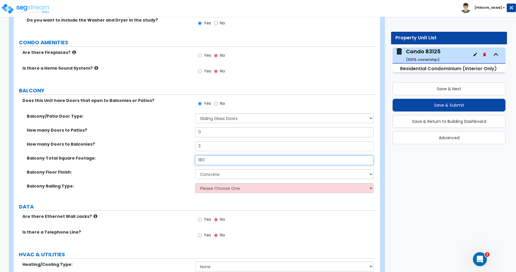
click at [209, 159] on input "180" at bounding box center [284, 160] width 178 height 10
click at [209, 160] on input "180" at bounding box center [284, 160] width 178 height 10
drag, startPoint x: 208, startPoint y: 160, endPoint x: 182, endPoint y: 156, distance: 25.9
click at [182, 156] on div "Balcony Total Square Footage: 180" at bounding box center [195, 162] width 363 height 14
type input "200"
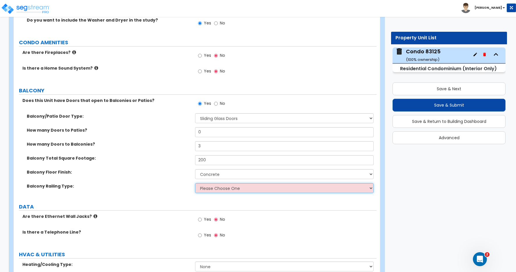
click at [234, 187] on select "Please Choose One Steel Aluminum Wood Glass and Metal Wrought Iron" at bounding box center [284, 188] width 178 height 10
click at [195, 183] on select "Please Choose One Steel Aluminum Wood Glass and Metal Wrought Iron" at bounding box center [284, 188] width 178 height 10
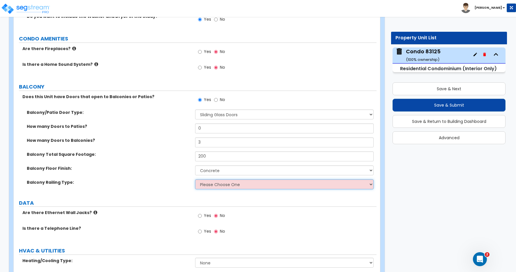
scroll to position [1681, 0]
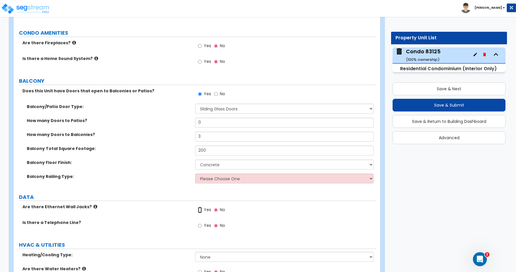
click at [200, 210] on input "Yes" at bounding box center [200, 210] width 4 height 6
radio input "true"
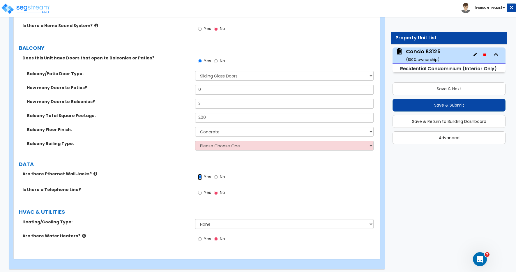
scroll to position [1718, 0]
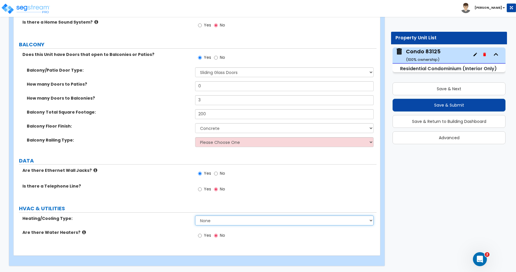
click at [203, 221] on select "None Heat Only Central HVAC Thru Wall HVAC Mini Split HVAC" at bounding box center [284, 220] width 178 height 10
select select "2"
click at [195, 215] on select "None Heat Only Central HVAC Thru Wall HVAC Mini Split HVAC" at bounding box center [284, 220] width 178 height 10
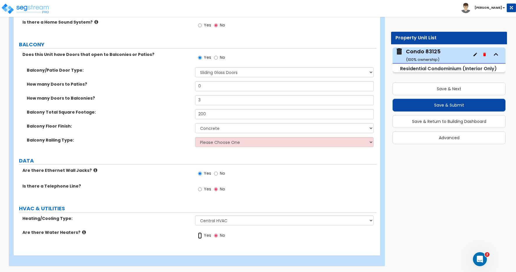
click at [201, 236] on input "Yes" at bounding box center [200, 235] width 4 height 6
radio input "true"
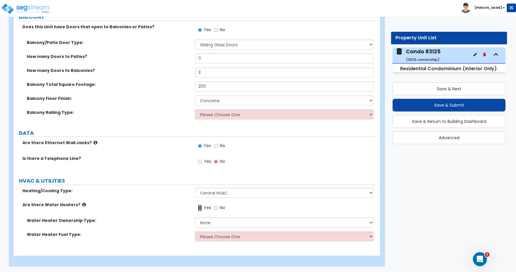
scroll to position [1746, 0]
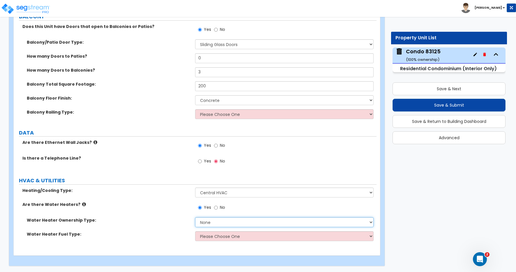
click at [210, 225] on select "None Water Heater for Multiple Units Water Heater for Individual Units" at bounding box center [284, 222] width 178 height 10
select select "2"
click at [195, 217] on select "None Water Heater for Multiple Units Water Heater for Individual Units" at bounding box center [284, 222] width 178 height 10
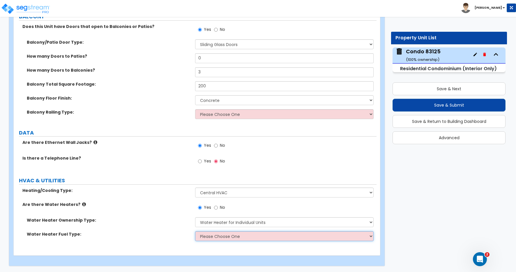
click at [208, 237] on select "Please Choose One Gas Electric" at bounding box center [284, 236] width 178 height 10
select select "1"
click at [195, 231] on select "Please Choose One Gas Electric" at bounding box center [284, 236] width 178 height 10
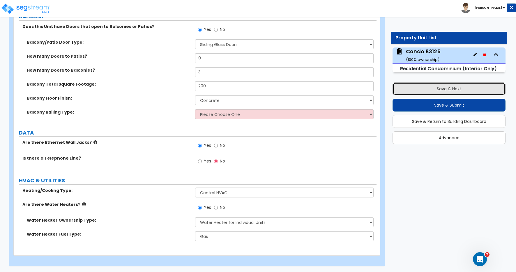
click at [456, 88] on button "Save & Next" at bounding box center [448, 88] width 113 height 13
click at [454, 88] on button "Save & Next" at bounding box center [448, 88] width 113 height 13
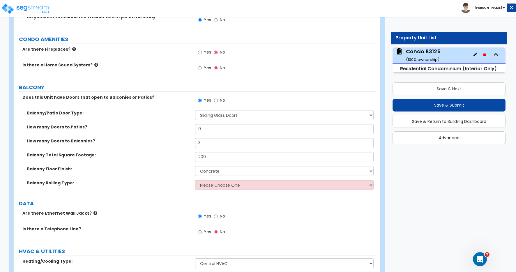
scroll to position [1732, 0]
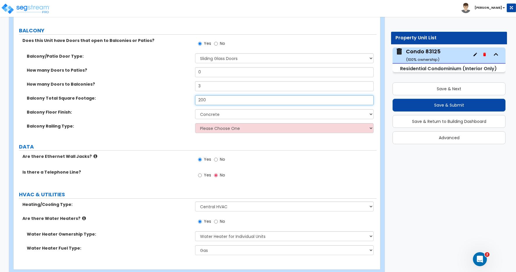
click at [206, 100] on input "200" at bounding box center [284, 100] width 178 height 10
drag, startPoint x: 206, startPoint y: 100, endPoint x: 203, endPoint y: 101, distance: 3.6
click at [203, 101] on input "200" at bounding box center [284, 100] width 178 height 10
type input "220"
click at [141, 177] on div "Is there a Telephone Line? Yes No" at bounding box center [195, 177] width 363 height 16
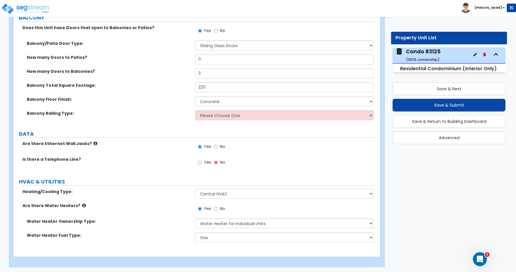
scroll to position [1746, 0]
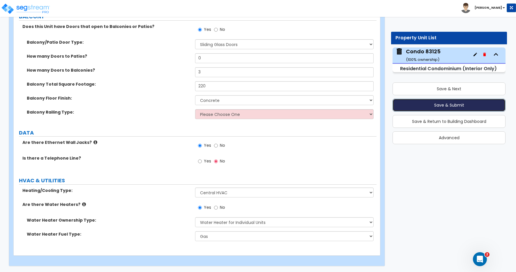
click at [454, 106] on button "Save & Submit" at bounding box center [448, 105] width 113 height 13
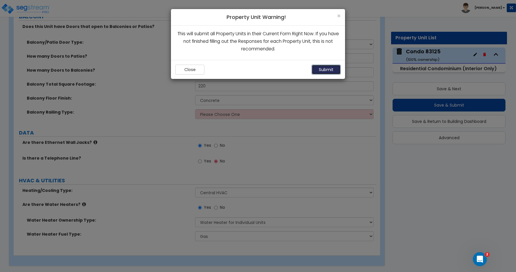
click at [328, 70] on button "Submit" at bounding box center [325, 70] width 29 height 10
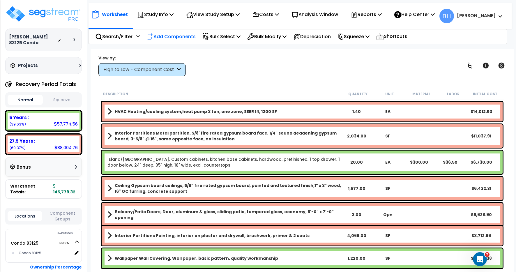
click at [177, 37] on p "Add Components" at bounding box center [170, 37] width 49 height 8
select select
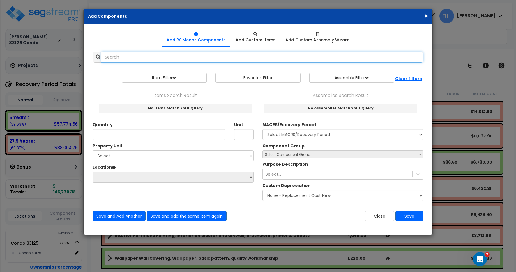
click at [141, 58] on input "text" at bounding box center [262, 57] width 322 height 11
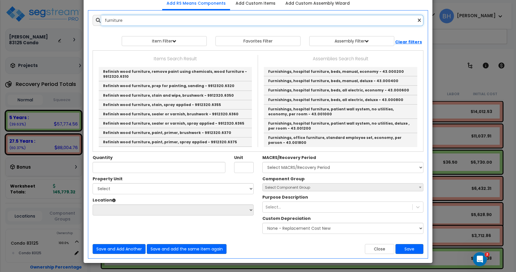
click at [125, 21] on input "furniture" at bounding box center [262, 20] width 322 height 11
drag, startPoint x: 124, startPoint y: 20, endPoint x: 84, endPoint y: 17, distance: 40.9
click at [84, 17] on div "Add Items Add Assemblies Both furniture Favorites Item/Assembly 0" at bounding box center [258, 134] width 348 height 248
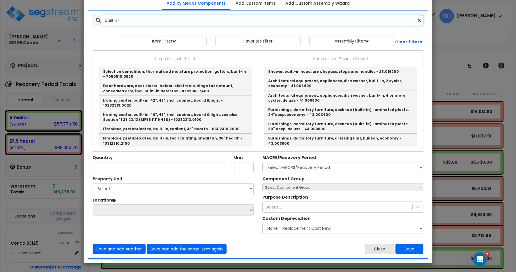
type input "built-in"
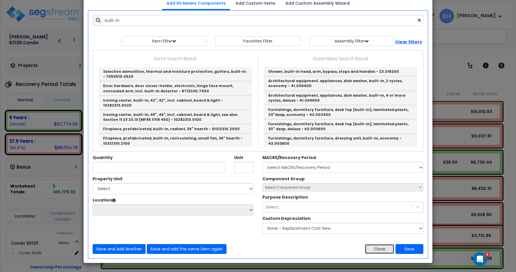
click at [384, 248] on button "Close" at bounding box center [379, 249] width 29 height 10
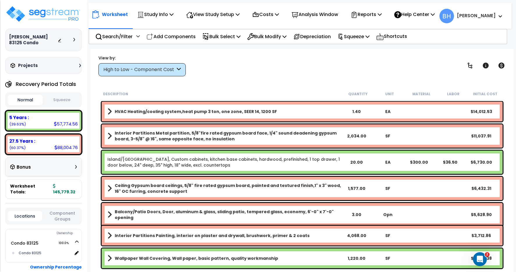
click at [489, 15] on b "[PERSON_NAME]" at bounding box center [476, 16] width 39 height 6
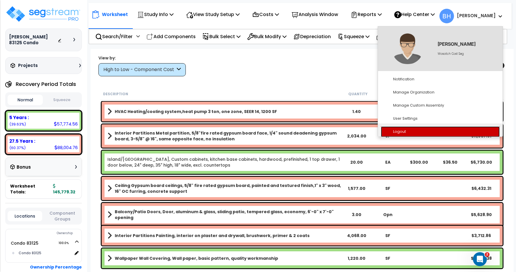
click at [406, 131] on link "Logout" at bounding box center [440, 131] width 119 height 11
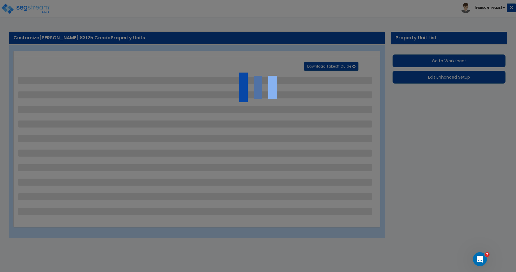
select select "2"
select select "1"
select select "5"
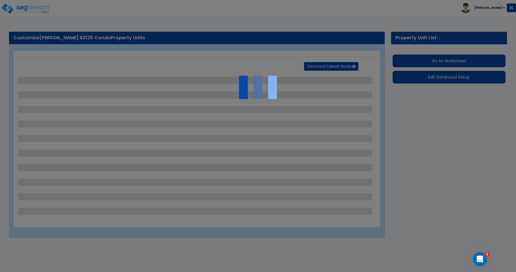
select select "5"
select select "4"
select select "2"
select select "3"
select select "2"
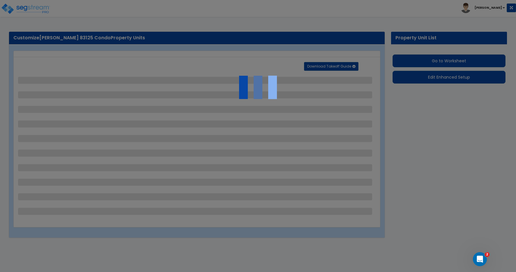
select select "1"
select select "2"
select select "3"
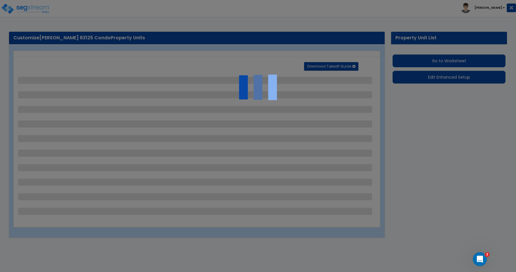
select select "2"
select select "1"
select select "2"
select select "3"
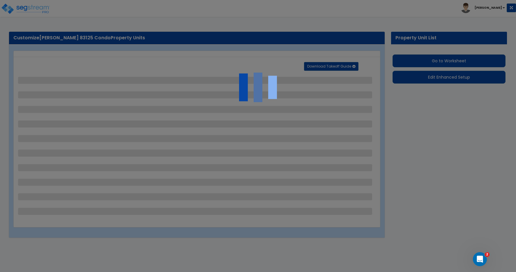
select select "3"
select select "2"
select select "1"
select select "2"
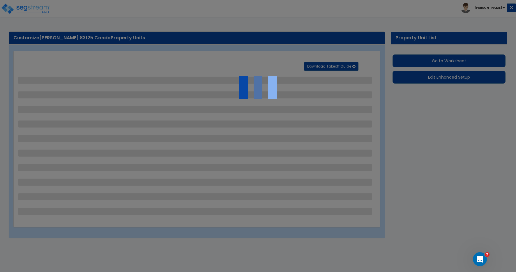
select select "3"
select select "2"
select select "5"
select select "1"
select select "3"
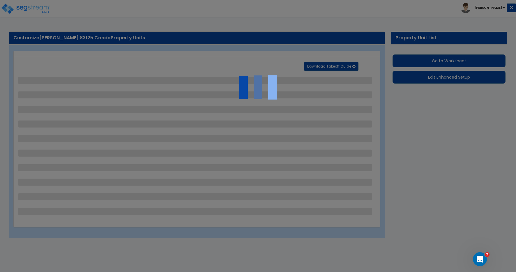
select select "2"
select select "3"
select select "6"
select select "2"
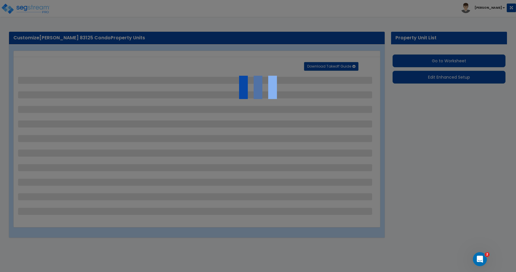
select select "1"
select select "2"
select select "3"
select select "5"
select select "1"
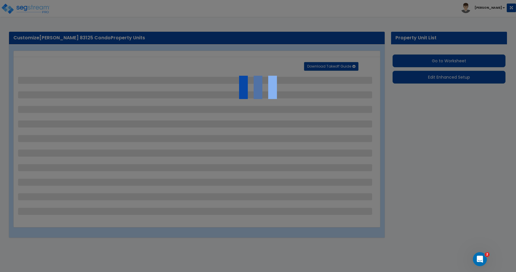
select select "2"
select select "1"
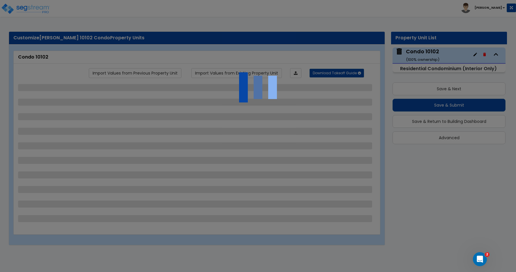
select select "2"
select select "1"
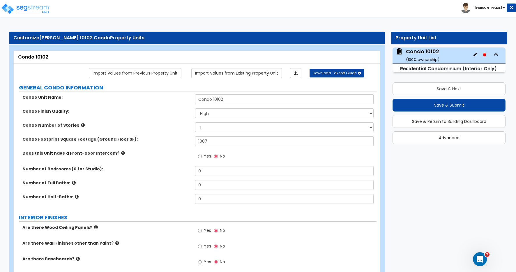
click at [186, 145] on div "Condo Footprint Square Footage (Ground Floor SF): 1007" at bounding box center [195, 143] width 363 height 14
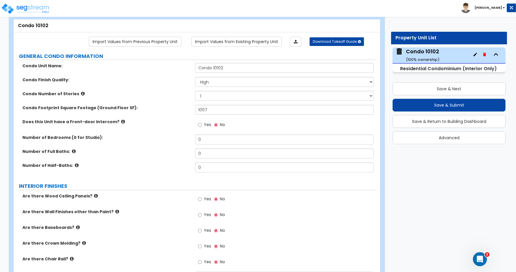
scroll to position [35, 0]
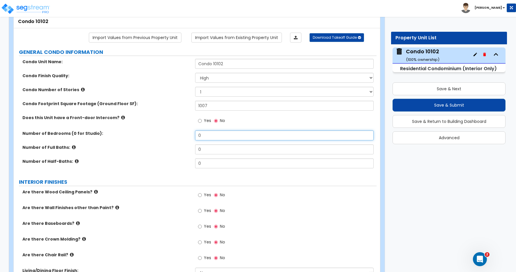
drag, startPoint x: 208, startPoint y: 136, endPoint x: 186, endPoint y: 136, distance: 22.1
click at [186, 136] on div "Number of Bedrooms (0 for Studio): 0" at bounding box center [195, 137] width 363 height 14
type input "2"
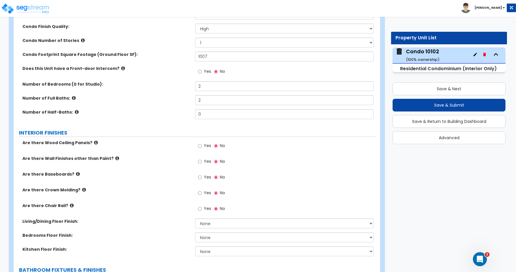
scroll to position [96, 0]
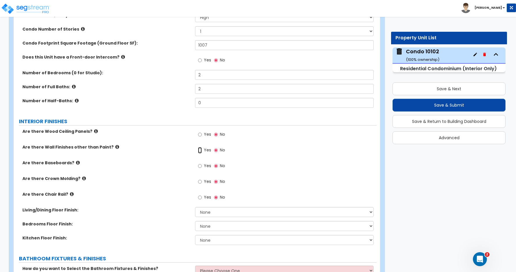
click at [199, 150] on input "Yes" at bounding box center [200, 150] width 4 height 6
radio input "true"
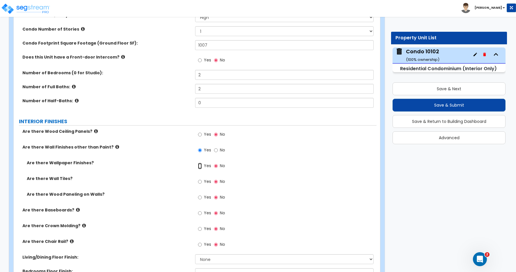
click at [200, 165] on input "Yes" at bounding box center [200, 166] width 4 height 6
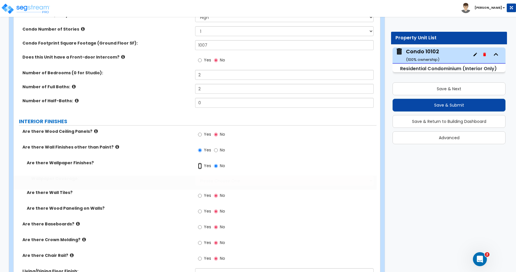
radio input "true"
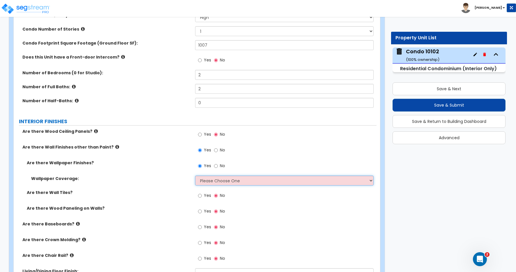
click at [212, 181] on select "Please Choose One Only a Small Portion of Walls are Covered Several Walls are C…" at bounding box center [284, 180] width 178 height 10
select select "3"
click at [195, 175] on select "Please Choose One Only a Small Portion of Walls are Covered Several Walls are C…" at bounding box center [284, 180] width 178 height 10
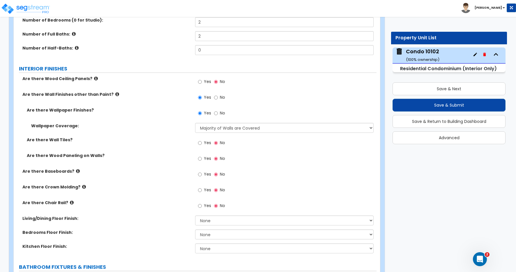
scroll to position [155, 0]
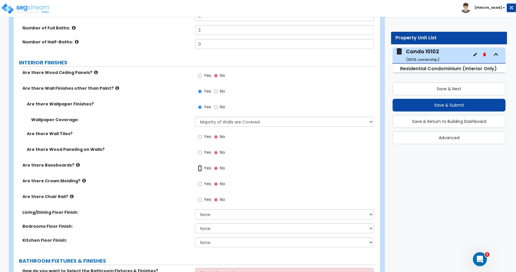
click at [200, 168] on input "Yes" at bounding box center [200, 168] width 4 height 6
radio input "true"
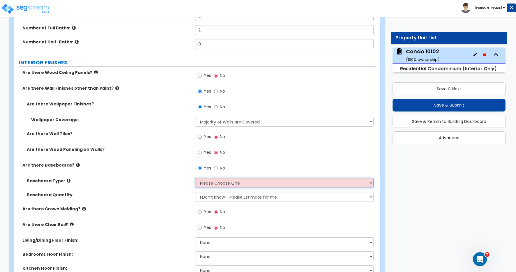
click at [205, 184] on select "Please Choose One Wood Vinyl Carpet Tile" at bounding box center [284, 183] width 178 height 10
select select "1"
click at [195, 178] on select "Please Choose One Wood Vinyl Carpet Tile" at bounding box center [284, 183] width 178 height 10
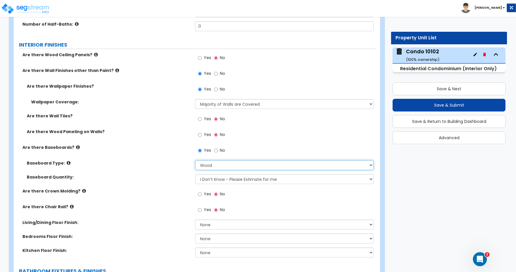
scroll to position [193, 0]
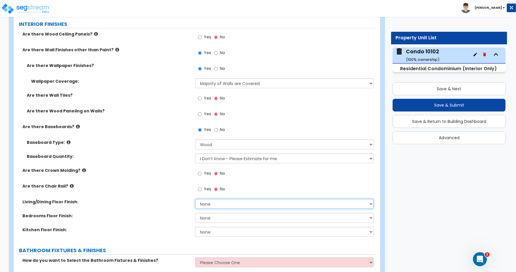
click at [207, 203] on select "None Tile Flooring Hardwood Flooring Resilient Laminate Flooring VCT Flooring S…" at bounding box center [284, 204] width 178 height 10
select select "5"
click at [195, 199] on select "None Tile Flooring Hardwood Flooring Resilient Laminate Flooring VCT Flooring S…" at bounding box center [284, 204] width 178 height 10
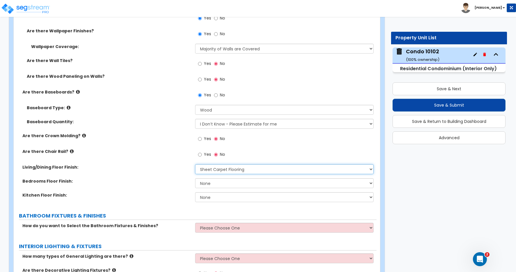
scroll to position [228, 0]
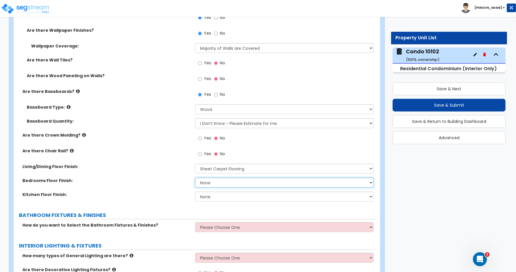
click at [215, 182] on select "None Tile Flooring Hardwood Flooring Resilient Laminate Flooring VCT Flooring S…" at bounding box center [284, 182] width 178 height 10
select select "5"
click at [195, 177] on select "None Tile Flooring Hardwood Flooring Resilient Laminate Flooring VCT Flooring S…" at bounding box center [284, 182] width 178 height 10
click at [206, 197] on select "None Tile Flooring Hardwood Flooring Resilient Laminate Flooring VCT Flooring S…" at bounding box center [284, 196] width 178 height 10
select select "4"
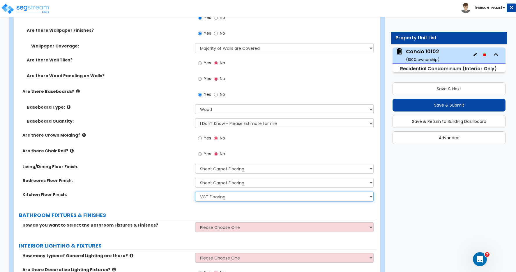
click at [195, 191] on select "None Tile Flooring Hardwood Flooring Resilient Laminate Flooring VCT Flooring S…" at bounding box center [284, 196] width 178 height 10
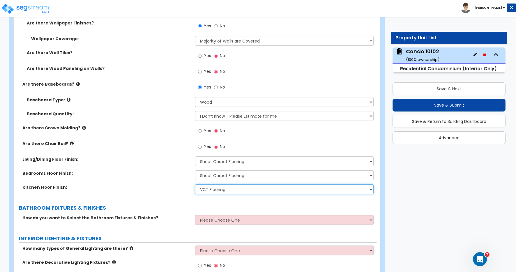
scroll to position [268, 0]
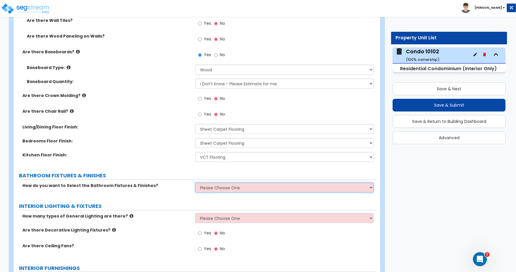
click at [214, 185] on select "Please Choose One Select Fixtures and Finishes only for one Bath and assume thi…" at bounding box center [284, 187] width 178 height 10
select select "2"
click at [195, 182] on select "Please Choose One Select Fixtures and Finishes only for one Bath and assume thi…" at bounding box center [284, 187] width 178 height 10
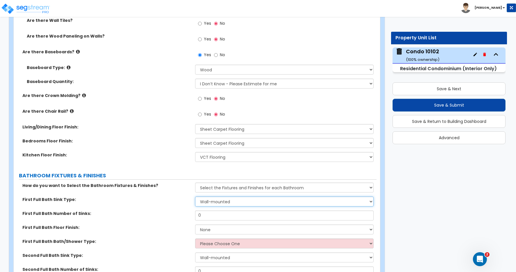
click at [211, 204] on select "Wall-mounted Pedestal-mounted Vanity-mounted" at bounding box center [284, 201] width 178 height 10
select select "3"
click at [195, 196] on select "Wall-mounted Pedestal-mounted Vanity-mounted" at bounding box center [284, 201] width 178 height 10
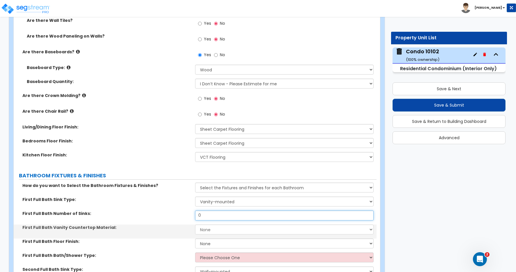
drag, startPoint x: 187, startPoint y: 216, endPoint x: 175, endPoint y: 217, distance: 12.0
click at [175, 217] on div "First Full Bath Number of Sinks: 0" at bounding box center [195, 217] width 363 height 14
type input "1"
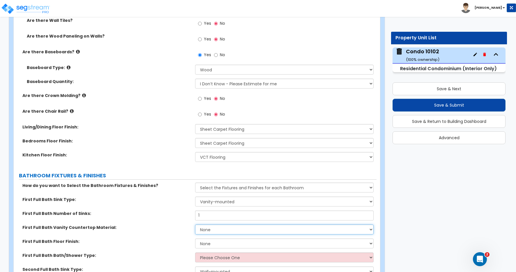
click at [214, 228] on select "None Plastic Laminate Solid Surface Stone Quartz Marble Tile Wood" at bounding box center [284, 229] width 178 height 10
select select "2"
click at [195, 224] on select "None Plastic Laminate Solid Surface Stone Quartz Marble Tile Wood" at bounding box center [284, 229] width 178 height 10
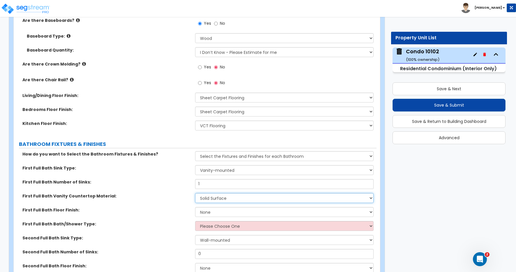
scroll to position [302, 0]
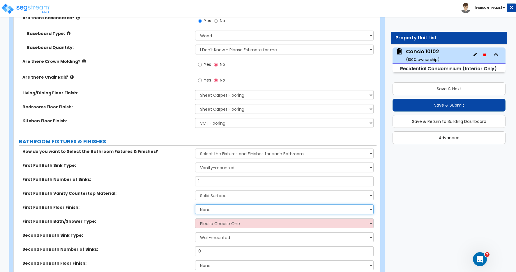
click at [213, 209] on select "None Tile Flooring Hardwood Flooring Resilient Laminate Flooring VCT Flooring S…" at bounding box center [284, 209] width 178 height 10
select select "1"
click at [195, 204] on select "None Tile Flooring Hardwood Flooring Resilient Laminate Flooring VCT Flooring S…" at bounding box center [284, 209] width 178 height 10
click at [218, 223] on select "Please Choose One Standalone Shower Bathtub - Shower Combo" at bounding box center [284, 223] width 178 height 10
select select "1"
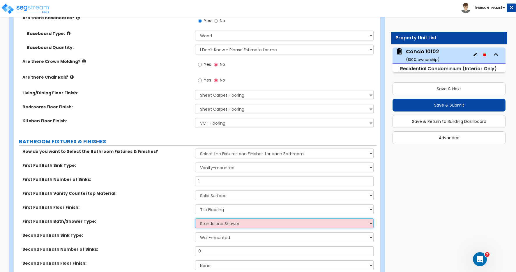
click at [195, 218] on select "Please Choose One Standalone Shower Bathtub - Shower Combo" at bounding box center [284, 223] width 178 height 10
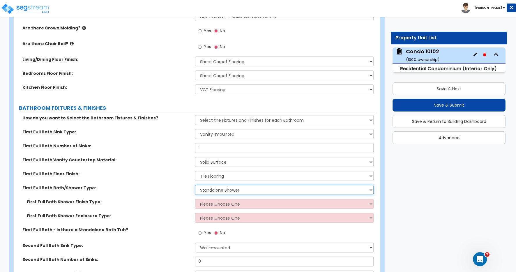
scroll to position [336, 0]
click at [211, 207] on select "Please Choose One Plastic Tile Stone" at bounding box center [284, 203] width 178 height 10
select select "2"
click at [195, 198] on select "Please Choose One Plastic Tile Stone" at bounding box center [284, 203] width 178 height 10
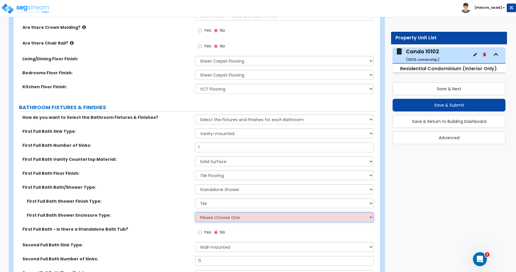
click at [217, 218] on select "Please Choose One Curtain & Rod Glass Sliding Doors Glass Hinged Doors" at bounding box center [284, 217] width 178 height 10
select select "3"
click at [195, 212] on select "Please Choose One Curtain & Rod Glass Sliding Doors Glass Hinged Doors" at bounding box center [284, 217] width 178 height 10
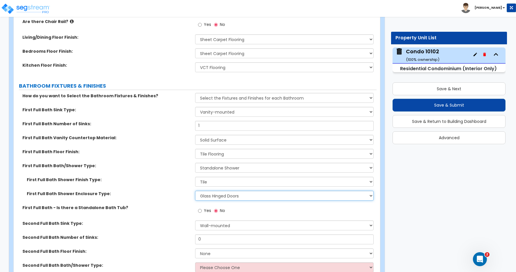
scroll to position [361, 0]
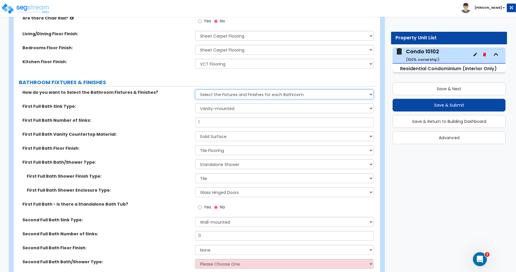
click at [254, 93] on select "Please Choose One Select Fixtures and Finishes only for one Bath and assume thi…" at bounding box center [284, 94] width 178 height 10
select select "1"
click at [195, 89] on select "Please Choose One Select Fixtures and Finishes only for one Bath and assume thi…" at bounding box center [284, 94] width 178 height 10
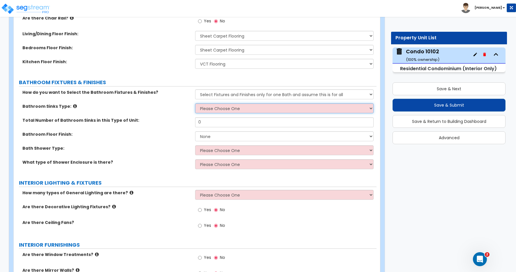
click at [214, 106] on select "Please Choose One Wall-mounted Pedestal-mounted Vanity-mounted" at bounding box center [284, 108] width 178 height 10
select select "3"
click at [195, 103] on select "Please Choose One Wall-mounted Pedestal-mounted Vanity-mounted" at bounding box center [284, 108] width 178 height 10
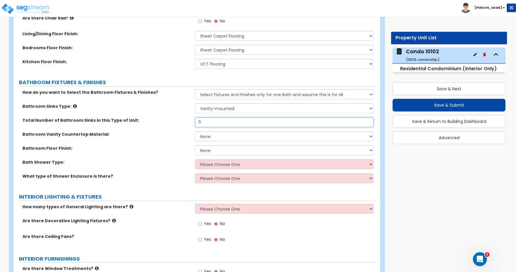
drag, startPoint x: 205, startPoint y: 121, endPoint x: 189, endPoint y: 124, distance: 15.7
click at [189, 124] on div "Total Number of Bathroom Sinks in this Type of Unit: 0" at bounding box center [195, 124] width 363 height 14
type input "1"
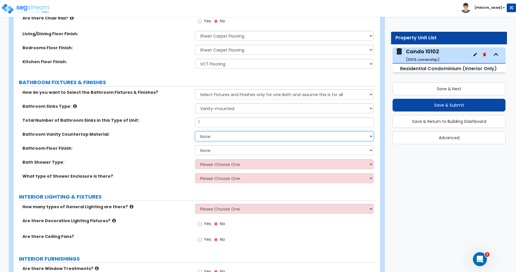
click at [209, 135] on select "None Plastic Laminate Solid Surface Stone Quartz Marble Tile Wood" at bounding box center [284, 136] width 178 height 10
select select "2"
click at [195, 131] on select "None Plastic Laminate Solid Surface Stone Quartz Marble Tile Wood" at bounding box center [284, 136] width 178 height 10
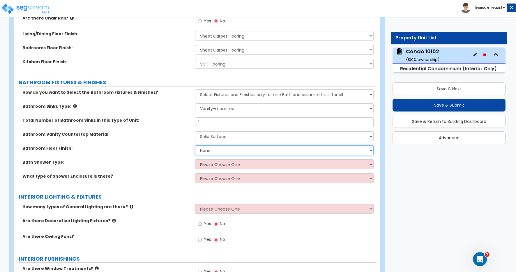
click at [207, 152] on select "None Tile Flooring Hardwood Flooring Resilient Laminate Flooring VCT Flooring S…" at bounding box center [284, 150] width 178 height 10
select select "1"
click at [195, 145] on select "None Tile Flooring Hardwood Flooring Resilient Laminate Flooring VCT Flooring S…" at bounding box center [284, 150] width 178 height 10
click at [206, 165] on select "Please Choose One Standalone Shower Bathtub - Shower Combination" at bounding box center [284, 164] width 178 height 10
select select "1"
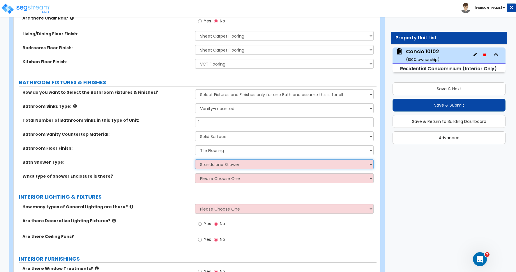
click at [195, 159] on select "Please Choose One Standalone Shower Bathtub - Shower Combination" at bounding box center [284, 164] width 178 height 10
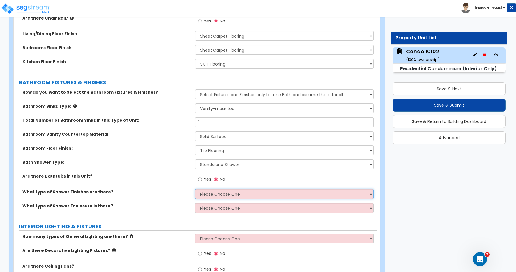
click at [217, 194] on select "Please Choose One Plastic Tile Stone" at bounding box center [284, 194] width 178 height 10
select select "2"
click at [195, 189] on select "Please Choose One Plastic Tile Stone" at bounding box center [284, 194] width 178 height 10
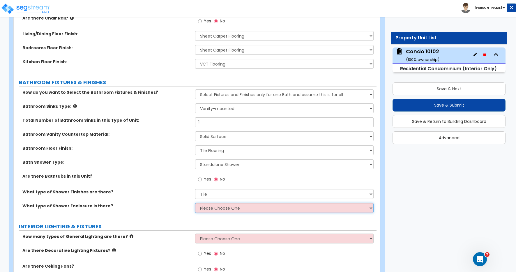
click at [209, 208] on select "Please Choose One Curtain & Rod Glass Sliding Doors Glass Hinged Doors" at bounding box center [284, 208] width 178 height 10
select select "3"
click at [195, 203] on select "Please Choose One Curtain & Rod Glass Sliding Doors Glass Hinged Doors" at bounding box center [284, 208] width 178 height 10
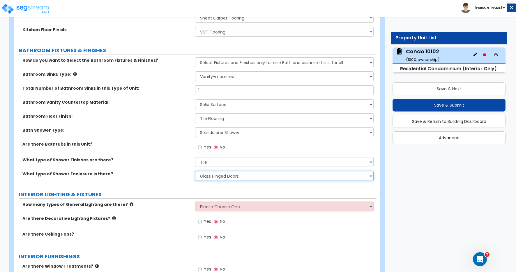
scroll to position [396, 0]
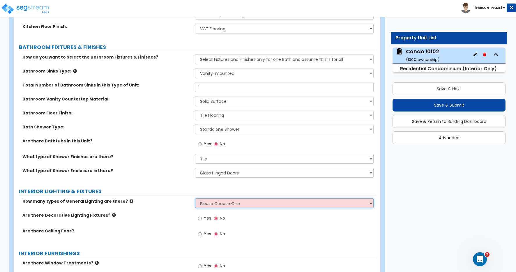
click at [213, 203] on select "Please Choose One 1 2 3" at bounding box center [284, 203] width 178 height 10
click at [218, 203] on select "Please Choose One 1 2 3" at bounding box center [284, 203] width 178 height 10
select select "2"
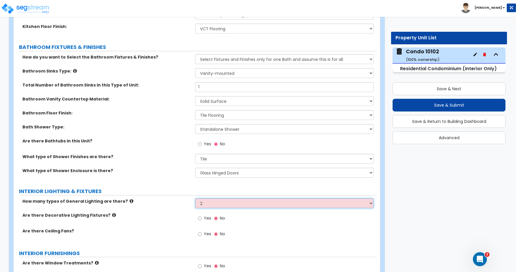
click at [195, 198] on select "Please Choose One 1 2 3" at bounding box center [284, 203] width 178 height 10
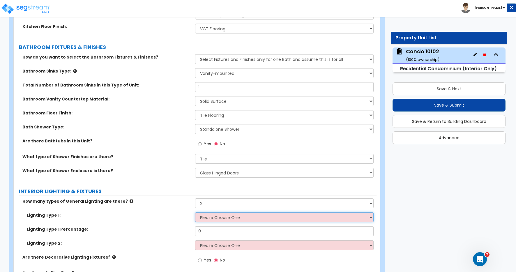
click at [212, 217] on select "Please Choose One LED Surface-Mounted LED Recessed Fluorescent Surface-Mounted …" at bounding box center [284, 217] width 178 height 10
select select "5"
click at [195, 212] on select "Please Choose One LED Surface-Mounted LED Recessed Fluorescent Surface-Mounted …" at bounding box center [284, 217] width 178 height 10
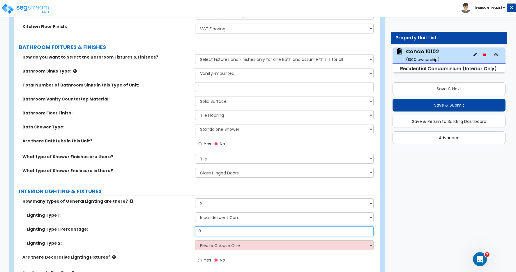
drag, startPoint x: 202, startPoint y: 230, endPoint x: 190, endPoint y: 230, distance: 12.2
click at [189, 230] on div "Lighting Type 1 Percentage: 0" at bounding box center [195, 233] width 363 height 14
type input "90"
click at [215, 245] on select "Please Choose One LED Surface-Mounted LED Recessed Fluorescent Surface-Mounted …" at bounding box center [284, 245] width 178 height 10
select select "1"
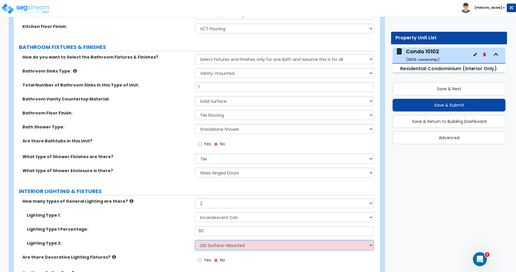
click at [195, 240] on select "Please Choose One LED Surface-Mounted LED Recessed Fluorescent Surface-Mounted …" at bounding box center [284, 245] width 178 height 10
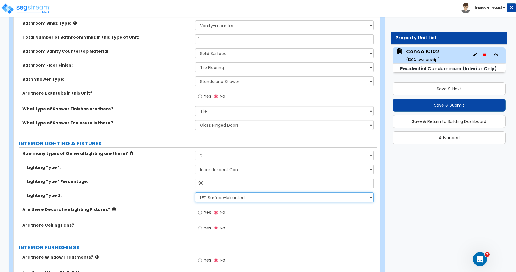
scroll to position [452, 0]
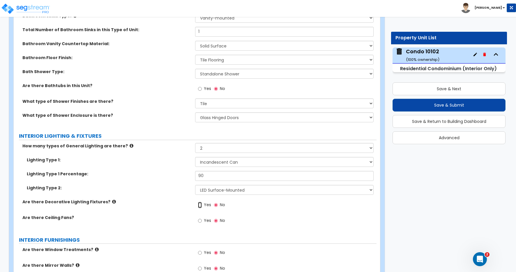
click at [199, 205] on input "Yes" at bounding box center [200, 205] width 4 height 6
radio input "true"
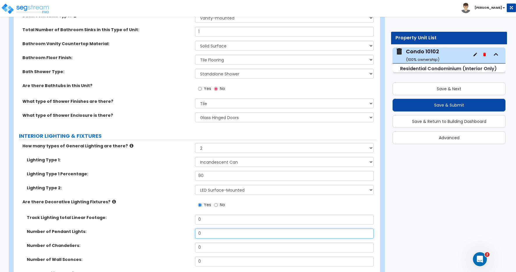
drag, startPoint x: 199, startPoint y: 231, endPoint x: 191, endPoint y: 232, distance: 7.9
click at [191, 232] on div "Number of Pendant Lights: 0" at bounding box center [195, 235] width 363 height 14
type input "2"
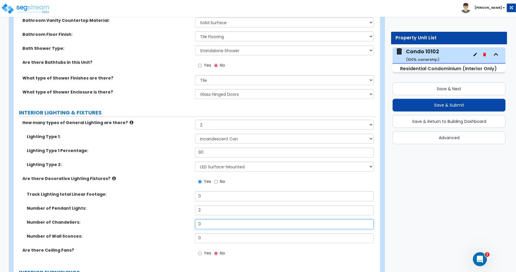
scroll to position [520, 0]
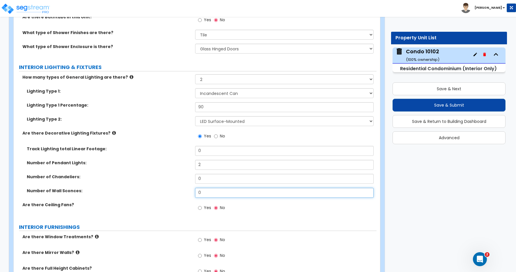
drag, startPoint x: 203, startPoint y: 194, endPoint x: 154, endPoint y: 192, distance: 49.2
click at [154, 192] on div "Number of Wall Sconces: 0" at bounding box center [195, 195] width 363 height 14
type input "8"
click at [199, 208] on input "Yes" at bounding box center [200, 208] width 4 height 6
radio input "true"
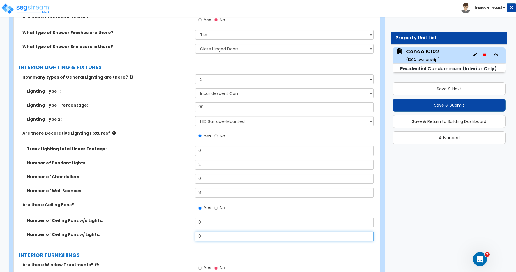
drag, startPoint x: 199, startPoint y: 235, endPoint x: 164, endPoint y: 236, distance: 34.9
click at [169, 236] on div "Number of Ceiling Fans w/ Lights: 0" at bounding box center [195, 238] width 363 height 14
type input "2"
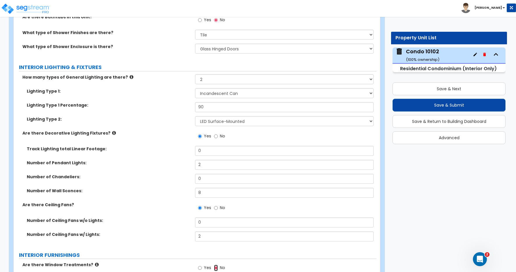
scroll to position [635, 0]
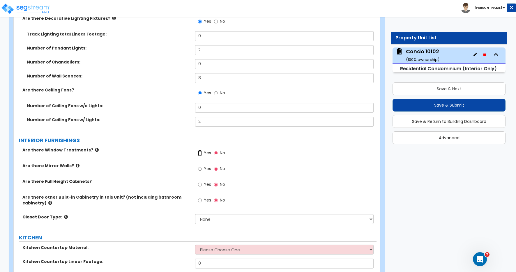
click at [201, 152] on input "Yes" at bounding box center [200, 153] width 4 height 6
radio input "true"
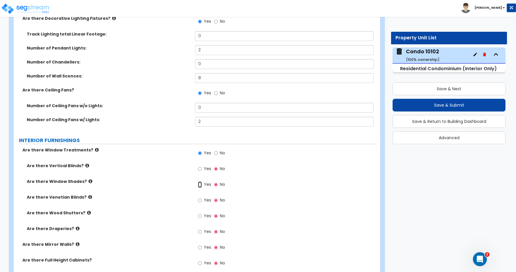
click at [201, 185] on input "Yes" at bounding box center [200, 184] width 4 height 6
radio input "true"
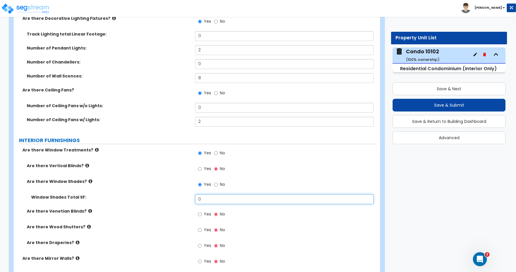
drag, startPoint x: 193, startPoint y: 198, endPoint x: 179, endPoint y: 198, distance: 14.0
click at [180, 198] on div "Window Shades Total SF: 0" at bounding box center [195, 201] width 363 height 14
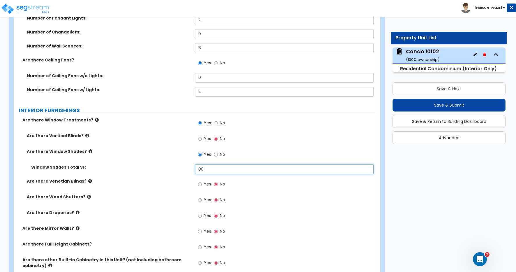
scroll to position [670, 0]
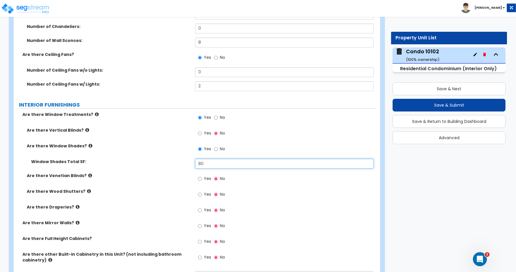
type input "80"
click at [200, 210] on input "Yes" at bounding box center [200, 210] width 4 height 6
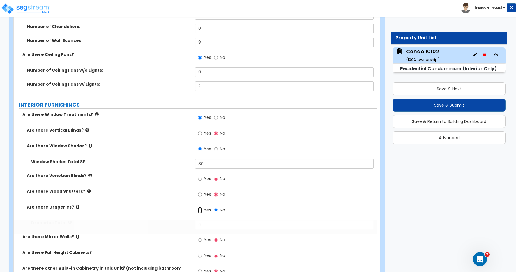
radio input "true"
drag, startPoint x: 203, startPoint y: 226, endPoint x: 179, endPoint y: 221, distance: 24.3
click at [181, 223] on div "Draperies Total SF: 0" at bounding box center [195, 227] width 363 height 14
type input "128"
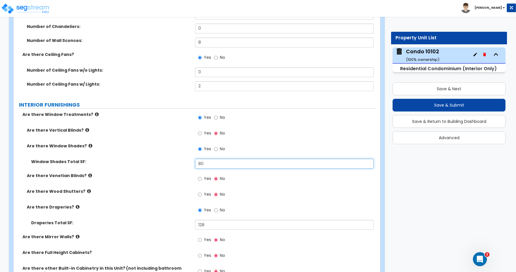
drag, startPoint x: 203, startPoint y: 164, endPoint x: 195, endPoint y: 164, distance: 8.2
click at [195, 164] on input "80" at bounding box center [284, 164] width 178 height 10
type input "176"
click at [168, 160] on label "Window Shades Total SF:" at bounding box center [110, 162] width 159 height 6
click at [175, 167] on div "Window Shades Total SF: 176" at bounding box center [195, 166] width 363 height 14
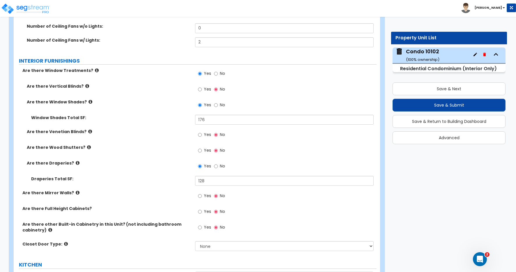
scroll to position [715, 0]
click at [204, 246] on select "None Bi-fold Louvered Doors Bi-fold Panel Doors Sliding Doors Hinged Wood Door" at bounding box center [284, 245] width 178 height 10
select select "3"
click at [195, 240] on select "None Bi-fold Louvered Doors Bi-fold Panel Doors Sliding Doors Hinged Wood Door" at bounding box center [284, 245] width 178 height 10
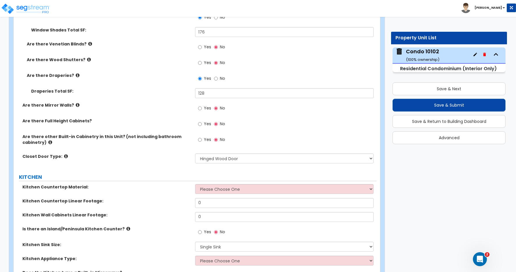
scroll to position [815, 0]
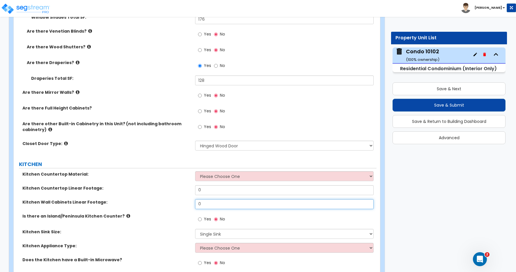
drag, startPoint x: 202, startPoint y: 204, endPoint x: 183, endPoint y: 204, distance: 18.9
click at [183, 204] on div "Kitchen Wall Cabinets Linear Footage: 0" at bounding box center [195, 206] width 363 height 14
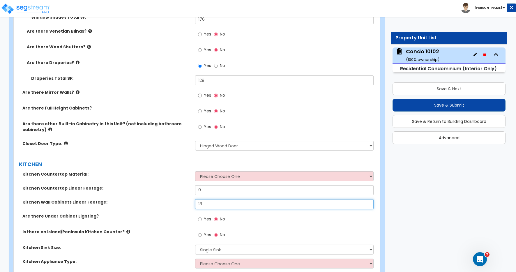
click at [208, 205] on input "18" at bounding box center [284, 204] width 178 height 10
type input "18"
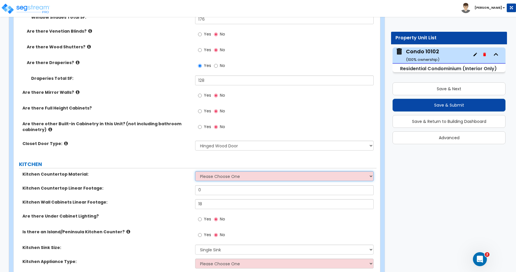
click at [218, 176] on select "Please Choose One Plastic Laminate Solid Surface Stone Quartz Marble Tile Wood …" at bounding box center [284, 176] width 178 height 10
select select "2"
click at [195, 171] on select "Please Choose One Plastic Laminate Solid Surface Stone Quartz Marble Tile Wood …" at bounding box center [284, 176] width 178 height 10
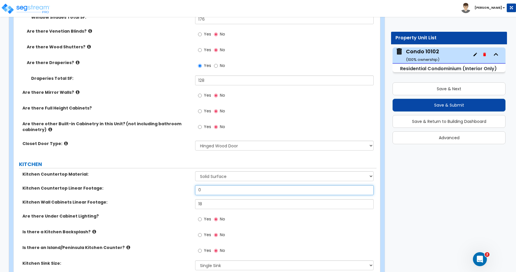
drag, startPoint x: 202, startPoint y: 189, endPoint x: 183, endPoint y: 189, distance: 18.9
click at [183, 188] on div "Kitchen Countertop Linear Footage: 0" at bounding box center [195, 192] width 363 height 14
type input "6"
click at [175, 202] on label "Kitchen Wall Cabinets Linear Footage:" at bounding box center [106, 202] width 168 height 6
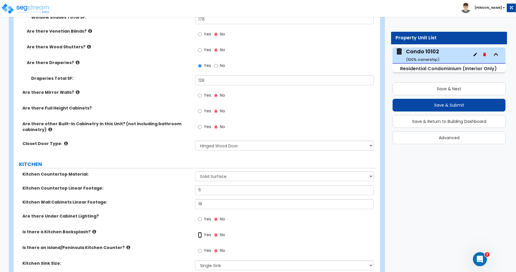
click at [200, 234] on input "Yes" at bounding box center [200, 235] width 4 height 6
radio input "true"
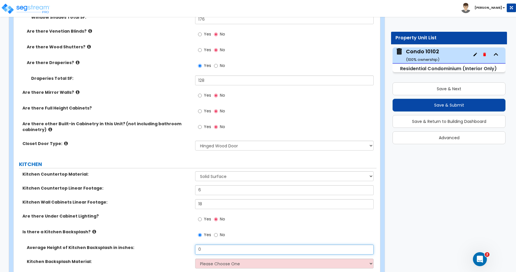
drag, startPoint x: 205, startPoint y: 248, endPoint x: 175, endPoint y: 246, distance: 30.4
click at [175, 245] on div "Average Height of Kitchen Backsplash in inches: 0" at bounding box center [195, 251] width 363 height 14
type input "15"
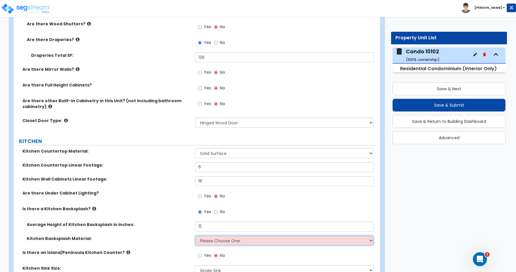
scroll to position [843, 0]
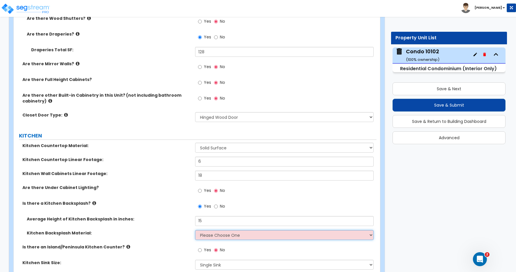
click at [221, 237] on select "Please Choose One Plastic Laminate Solid Surface Stone Quartz Tile Stainless St…" at bounding box center [284, 235] width 178 height 10
select select "6"
click at [195, 230] on select "Please Choose One Plastic Laminate Solid Surface Stone Quartz Tile Stainless St…" at bounding box center [284, 235] width 178 height 10
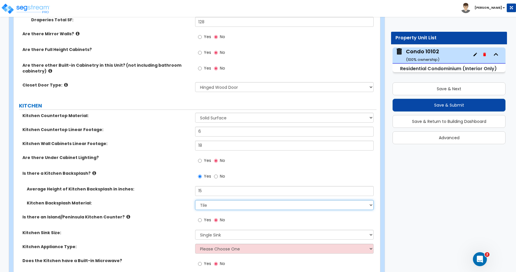
scroll to position [899, 0]
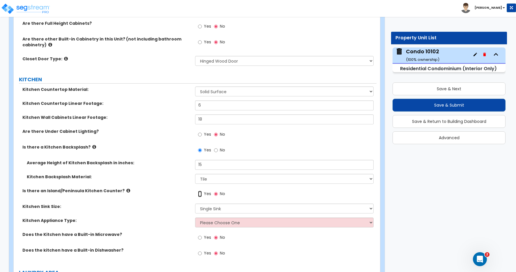
click at [199, 194] on input "Yes" at bounding box center [200, 194] width 4 height 6
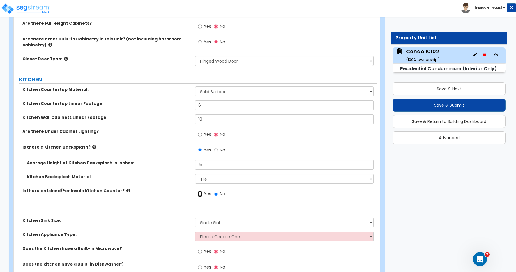
radio input "true"
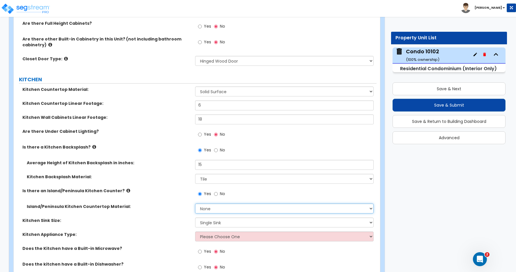
click at [224, 209] on select "None Plastic Laminate Solid Surface Stone Quartz Marble Tile Wood Stainless Ste…" at bounding box center [284, 208] width 178 height 10
select select "2"
click at [195, 203] on select "None Plastic Laminate Solid Surface Stone Quartz Marble Tile Wood Stainless Ste…" at bounding box center [284, 208] width 178 height 10
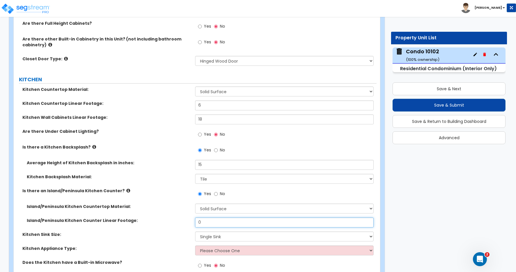
drag, startPoint x: 206, startPoint y: 221, endPoint x: 189, endPoint y: 220, distance: 17.5
click at [189, 220] on div "Island/Peninsula Kitchen Counter Linear Footage: 0" at bounding box center [195, 224] width 363 height 14
type input "12"
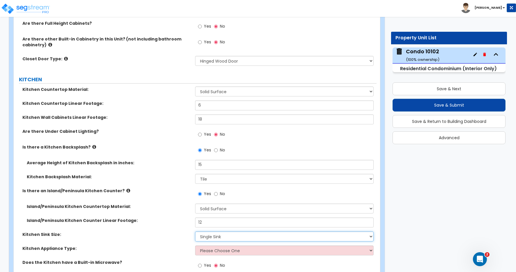
click at [223, 236] on select "Please Choose One Single Sink Double Sink" at bounding box center [284, 236] width 178 height 10
select select "2"
click at [195, 231] on select "Please Choose One Single Sink Double Sink" at bounding box center [284, 236] width 178 height 10
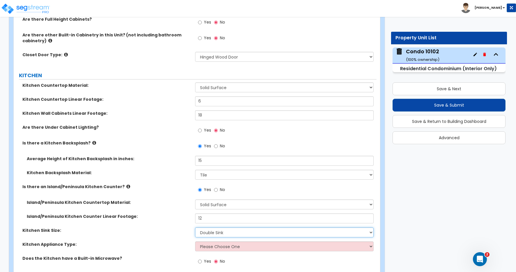
scroll to position [909, 0]
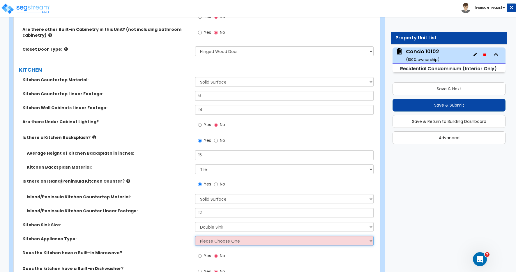
click at [220, 241] on select "Please Choose One Gas Electric" at bounding box center [284, 241] width 178 height 10
select select "1"
click at [195, 236] on select "Please Choose One Gas Electric" at bounding box center [284, 241] width 178 height 10
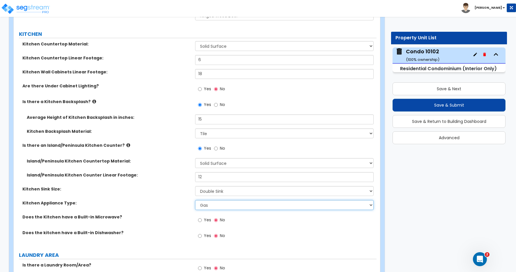
scroll to position [946, 0]
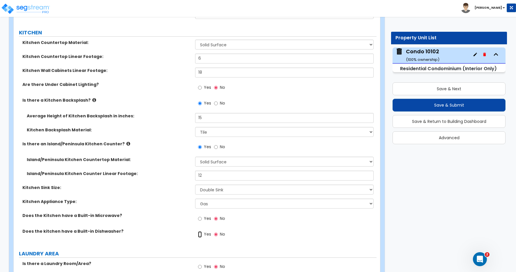
click at [199, 235] on input "Yes" at bounding box center [200, 234] width 4 height 6
radio input "true"
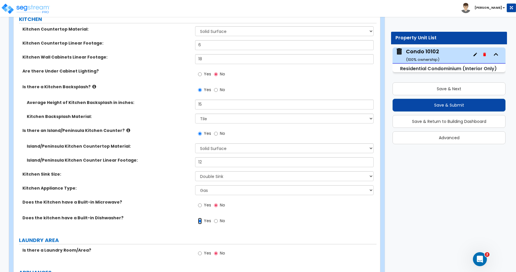
scroll to position [990, 0]
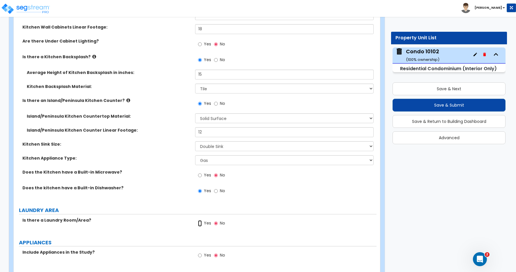
click at [200, 223] on input "Yes" at bounding box center [200, 223] width 4 height 6
radio input "true"
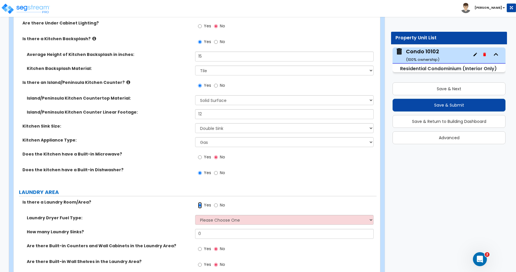
scroll to position [1012, 0]
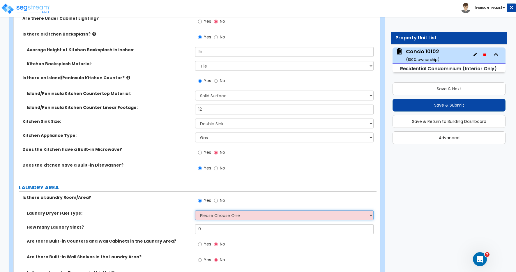
click at [219, 214] on select "Please Choose One Gas Electric" at bounding box center [284, 215] width 178 height 10
select select "2"
click at [195, 210] on select "Please Choose One Gas Electric" at bounding box center [284, 215] width 178 height 10
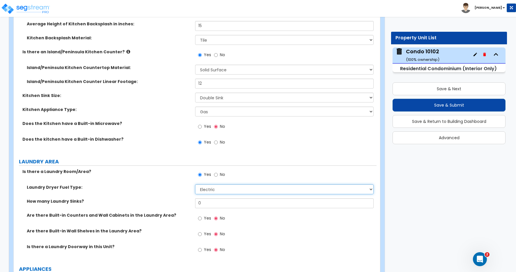
scroll to position [1044, 0]
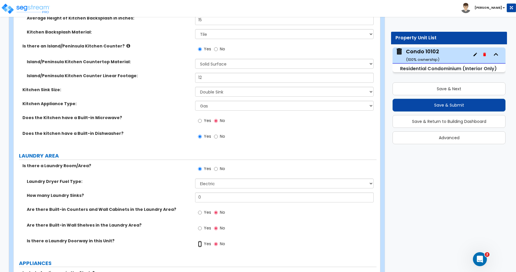
click at [199, 245] on input "Yes" at bounding box center [200, 244] width 4 height 6
radio input "true"
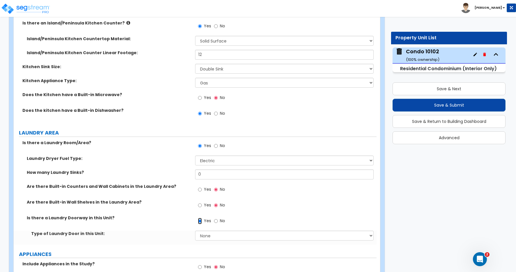
scroll to position [1132, 0]
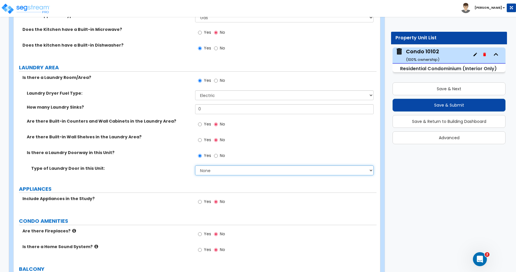
click at [207, 170] on select "None Bi-Fold Louvered Paneled Wood Passage" at bounding box center [284, 170] width 178 height 10
select select "3"
click at [195, 165] on select "None Bi-Fold Louvered Paneled Wood Passage" at bounding box center [284, 170] width 178 height 10
click at [201, 203] on input "Yes" at bounding box center [200, 201] width 4 height 6
radio input "true"
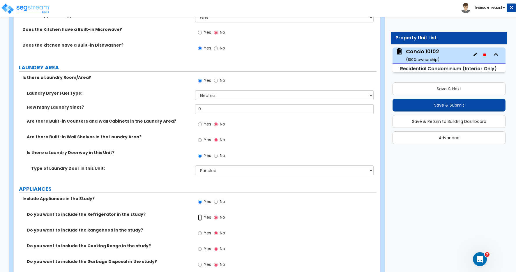
click at [201, 218] on input "Yes" at bounding box center [200, 217] width 4 height 6
radio input "true"
click at [198, 234] on input "Yes" at bounding box center [200, 233] width 4 height 6
radio input "true"
click at [199, 250] on input "Yes" at bounding box center [200, 249] width 4 height 6
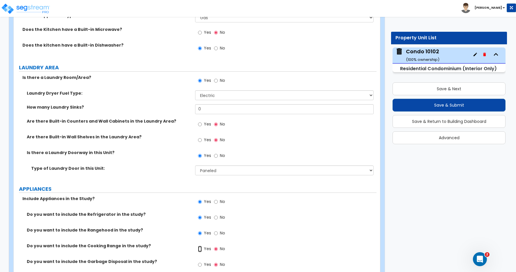
radio input "true"
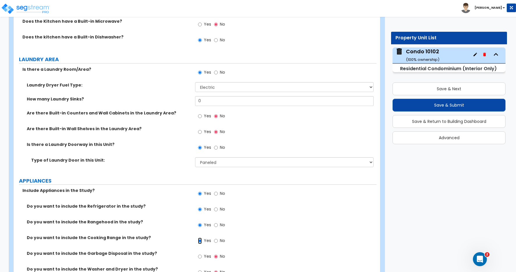
scroll to position [1191, 0]
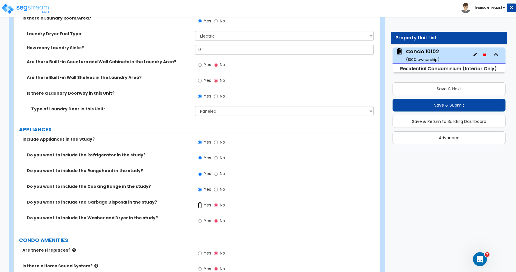
click at [200, 205] on input "Yes" at bounding box center [200, 205] width 4 height 6
radio input "true"
click at [200, 220] on input "Yes" at bounding box center [200, 221] width 4 height 6
radio input "true"
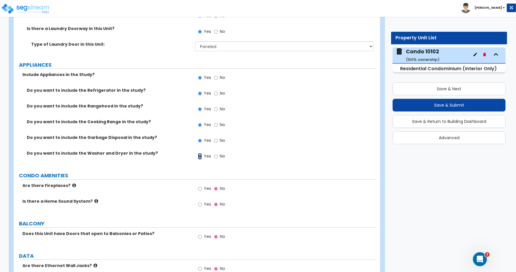
scroll to position [1278, 0]
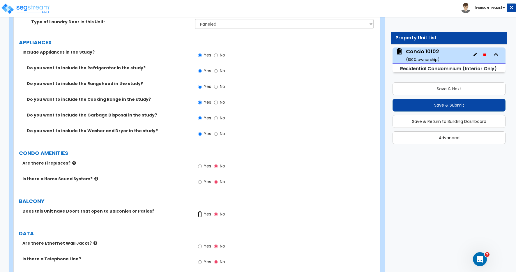
click at [200, 214] on input "Yes" at bounding box center [200, 214] width 4 height 6
radio input "true"
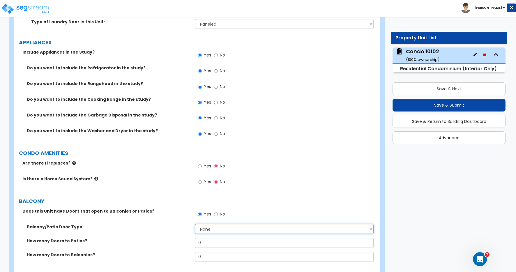
click at [210, 228] on select "None Single Hinged Doors Double Hinged Doors Single French Doors Double French …" at bounding box center [284, 229] width 178 height 10
select select "5"
click at [195, 224] on select "None Single Hinged Doors Double Hinged Doors Single French Doors Double French …" at bounding box center [284, 229] width 178 height 10
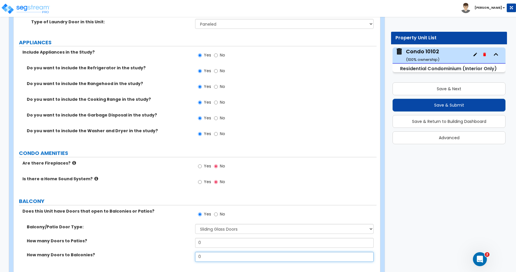
drag, startPoint x: 203, startPoint y: 256, endPoint x: 198, endPoint y: 255, distance: 5.6
click at [198, 255] on input "0" at bounding box center [284, 257] width 178 height 10
type input "3"
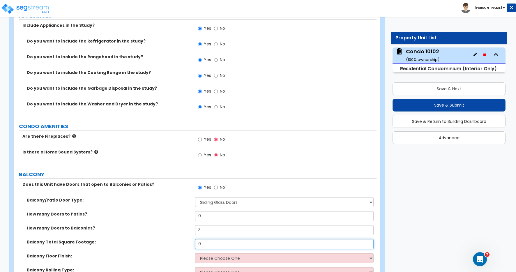
scroll to position [1327, 0]
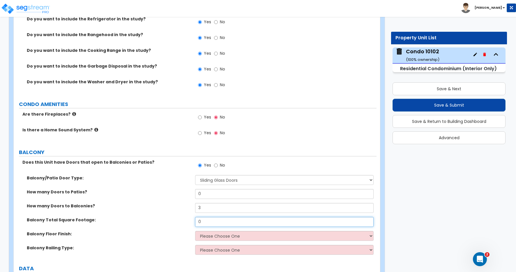
drag, startPoint x: 201, startPoint y: 223, endPoint x: 182, endPoint y: 220, distance: 19.8
click at [183, 221] on div "Balcony Total Square Footage: 0" at bounding box center [195, 224] width 363 height 14
type input "318"
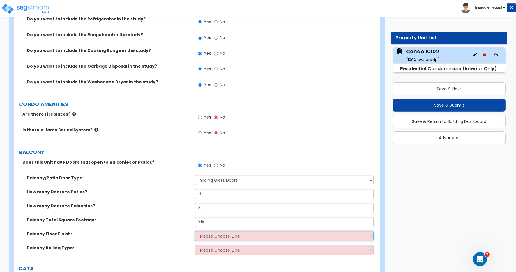
click at [212, 237] on select "Please Choose One Concrete Tiles Resilient Laminate Wood PVC" at bounding box center [284, 236] width 178 height 10
select select "4"
click at [195, 231] on select "Please Choose One Concrete Tiles Resilient Laminate Wood PVC" at bounding box center [284, 236] width 178 height 10
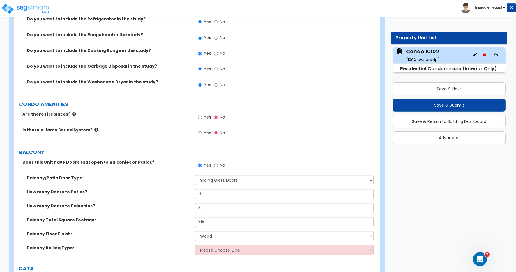
click at [177, 243] on div "Balcony Floor Finish: Please Choose One Concrete Tiles Resilient Laminate Wood …" at bounding box center [195, 238] width 363 height 14
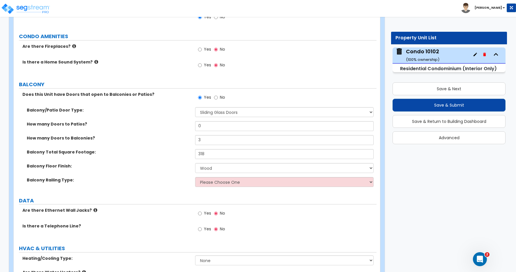
scroll to position [1397, 0]
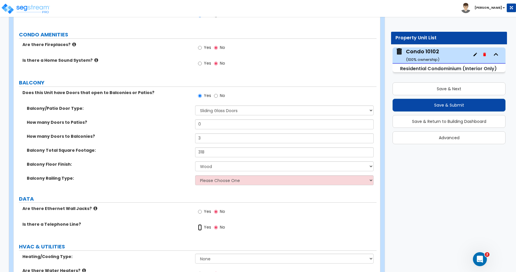
click at [200, 227] on input "Yes" at bounding box center [200, 227] width 4 height 6
radio input "true"
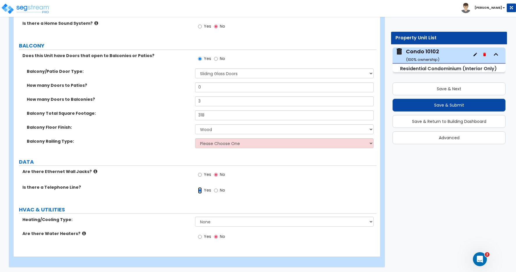
scroll to position [1435, 0]
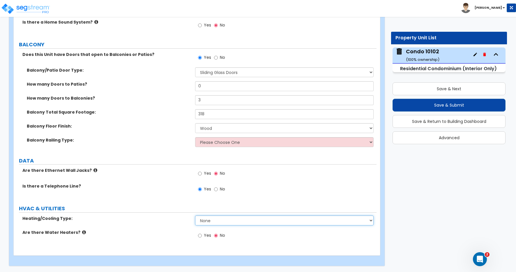
click at [209, 222] on select "None Heat Only Central HVAC Thru Wall HVAC Mini Split HVAC" at bounding box center [284, 220] width 178 height 10
select select "2"
click at [195, 215] on select "None Heat Only Central HVAC Thru Wall HVAC Mini Split HVAC" at bounding box center [284, 220] width 178 height 10
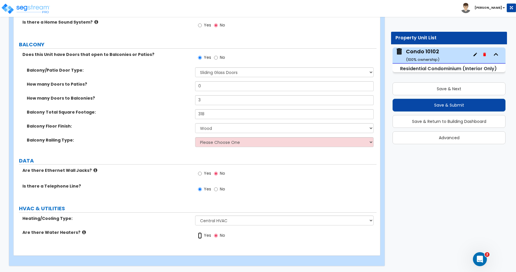
click at [200, 236] on input "Yes" at bounding box center [200, 235] width 4 height 6
radio input "true"
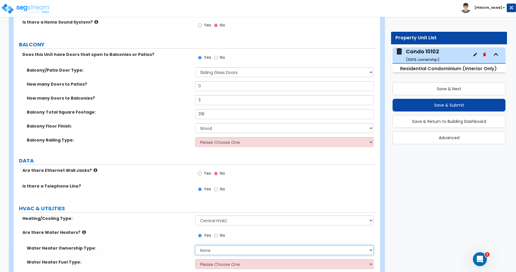
click at [205, 249] on select "None Water Heater for Multiple Units Water Heater for Individual Units" at bounding box center [284, 250] width 178 height 10
select select "2"
click at [195, 245] on select "None Water Heater for Multiple Units Water Heater for Individual Units" at bounding box center [284, 250] width 178 height 10
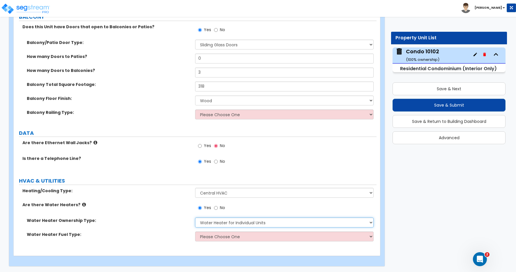
scroll to position [1463, 0]
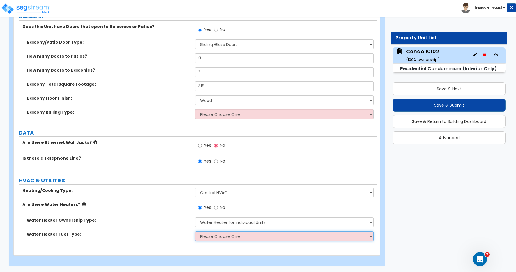
click at [207, 239] on select "Please Choose One Gas Electric" at bounding box center [284, 236] width 178 height 10
select select "1"
click at [195, 231] on select "Please Choose One Gas Electric" at bounding box center [284, 236] width 178 height 10
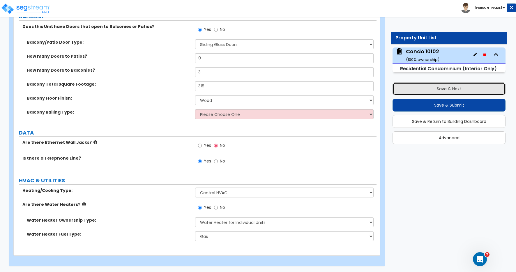
click at [445, 89] on button "Save & Next" at bounding box center [448, 88] width 113 height 13
click at [200, 145] on input "Yes" at bounding box center [200, 145] width 4 height 6
radio input "true"
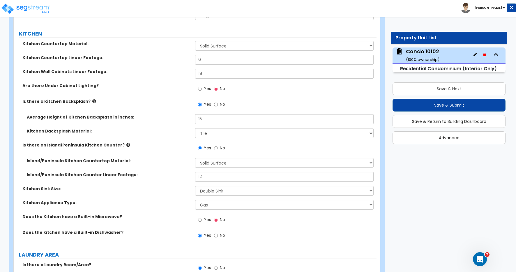
scroll to position [946, 0]
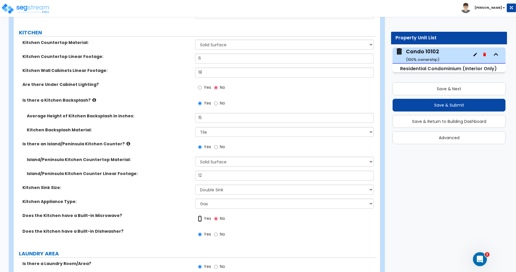
click at [200, 219] on input "Yes" at bounding box center [200, 218] width 4 height 6
radio input "true"
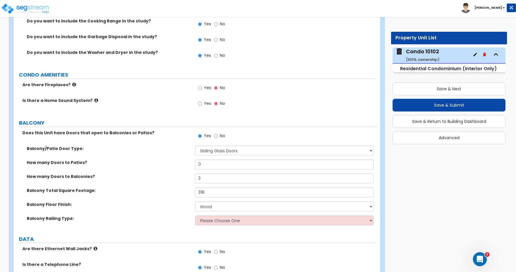
scroll to position [1383, 0]
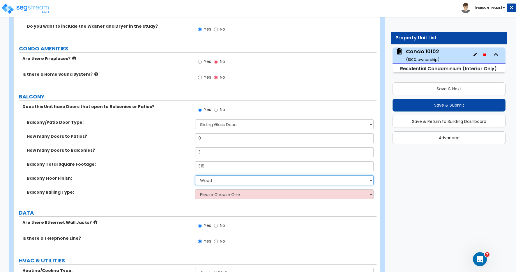
click at [213, 181] on select "Please Choose One Concrete Tiles Resilient Laminate Wood PVC" at bounding box center [284, 180] width 178 height 10
select select "1"
click at [195, 175] on select "Please Choose One Concrete Tiles Resilient Laminate Wood PVC" at bounding box center [284, 180] width 178 height 10
click at [158, 172] on div "Balcony Total Square Footage: 318" at bounding box center [195, 168] width 363 height 14
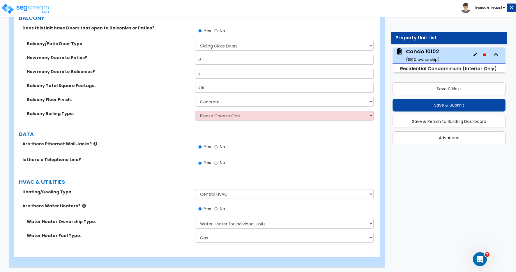
scroll to position [1463, 0]
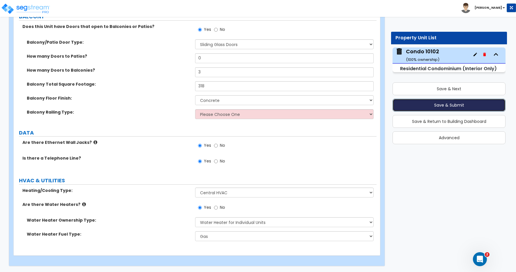
click at [452, 105] on button "Save & Submit" at bounding box center [448, 105] width 113 height 13
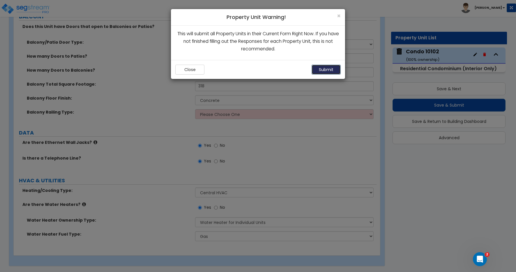
click at [321, 70] on button "Submit" at bounding box center [325, 70] width 29 height 10
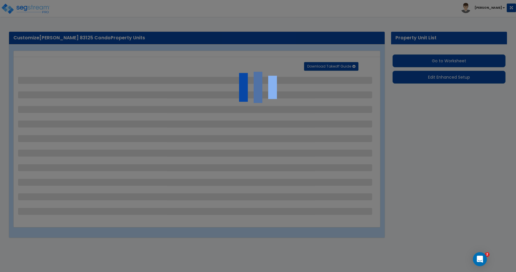
select select "2"
select select "1"
select select "5"
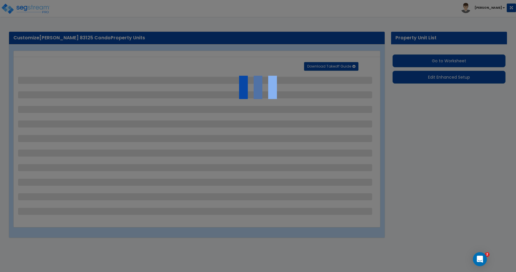
select select "5"
select select "4"
select select "2"
select select "3"
select select "2"
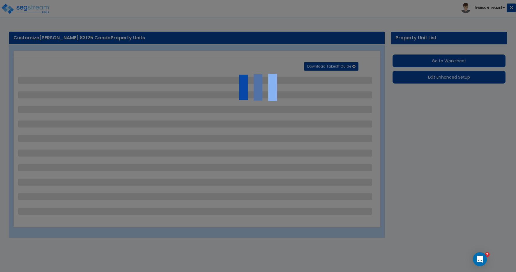
select select "1"
select select "2"
select select "3"
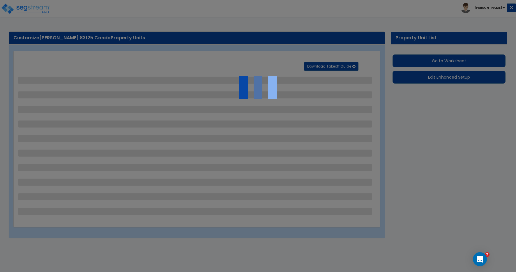
select select "2"
select select "1"
select select "2"
select select "3"
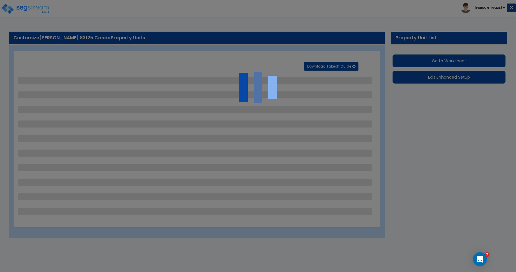
select select "3"
select select "2"
select select "1"
select select "2"
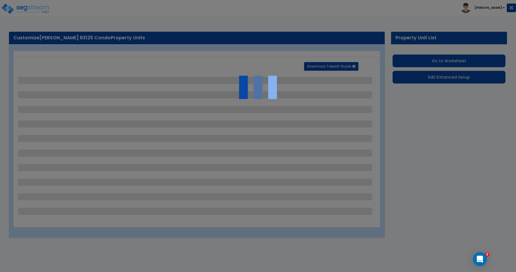
select select "3"
select select "2"
select select "5"
select select "1"
select select "3"
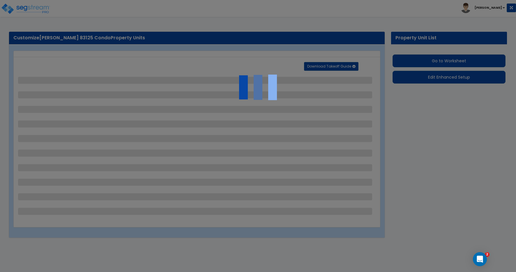
select select "2"
select select "3"
select select "6"
select select "2"
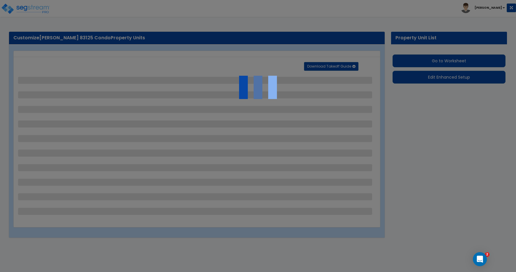
select select "1"
select select "2"
select select "3"
select select "5"
select select "1"
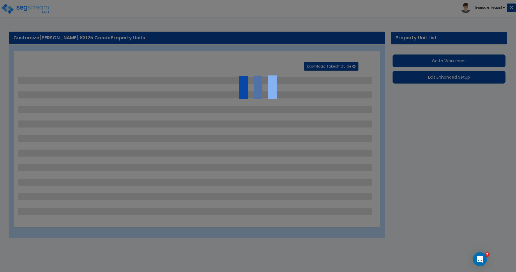
select select "2"
select select "1"
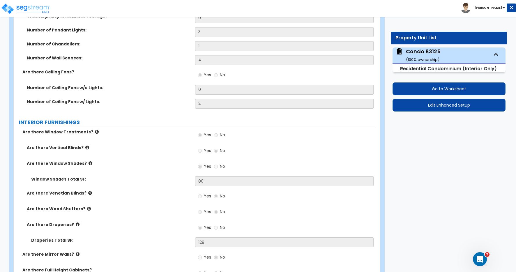
scroll to position [958, 0]
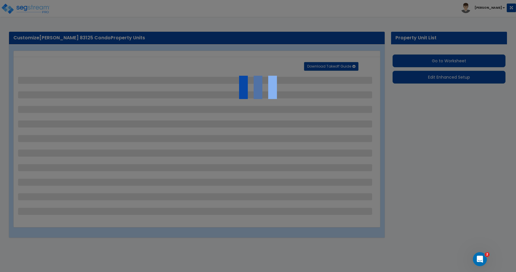
select select "2"
select select "1"
select select "5"
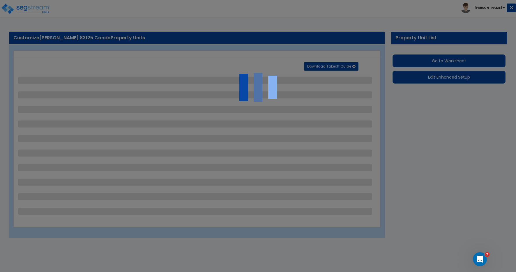
select select "5"
select select "4"
select select "2"
select select "3"
select select "2"
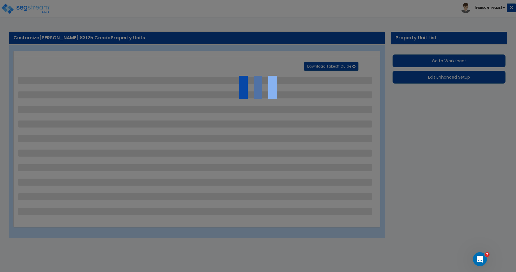
select select "1"
select select "2"
select select "3"
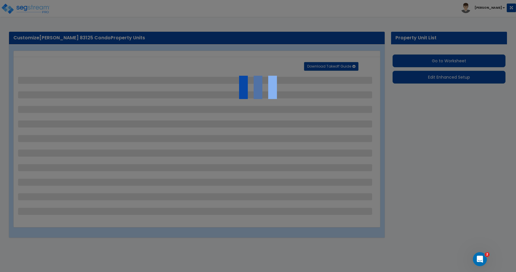
select select "2"
select select "1"
select select "2"
select select "3"
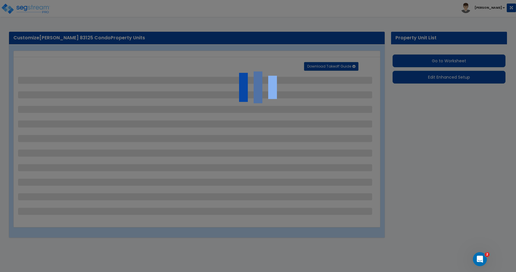
select select "3"
select select "2"
select select "1"
select select "2"
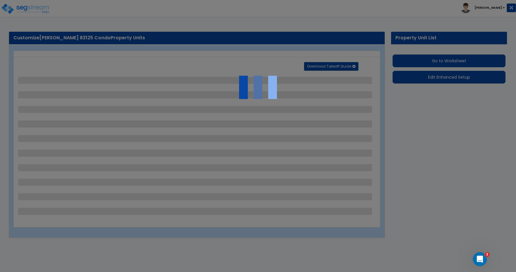
select select "3"
select select "2"
select select "5"
select select "1"
select select "3"
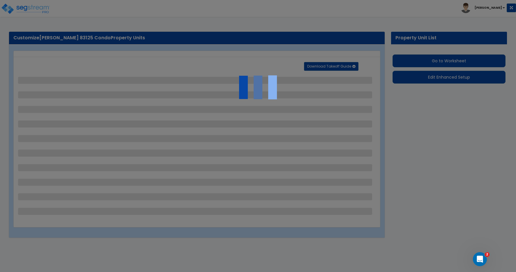
select select "2"
select select "3"
select select "6"
select select "2"
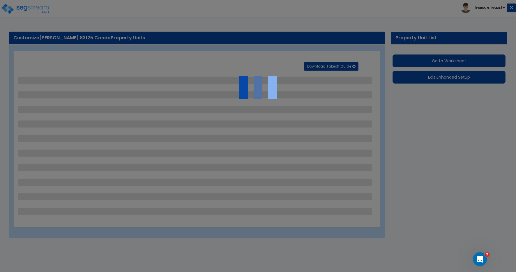
select select "1"
select select "2"
select select "3"
select select "5"
select select "1"
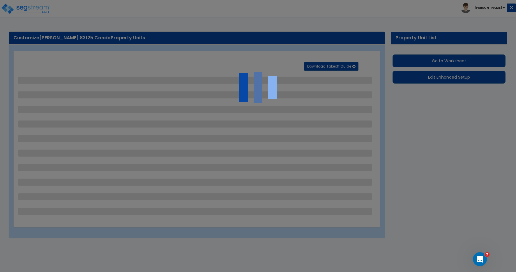
select select "2"
select select "1"
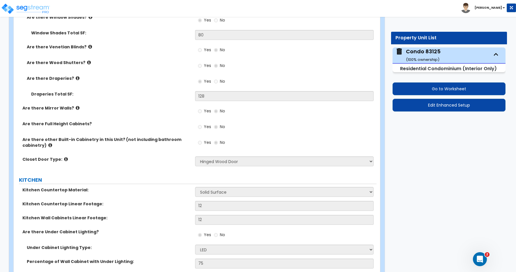
scroll to position [1060, 0]
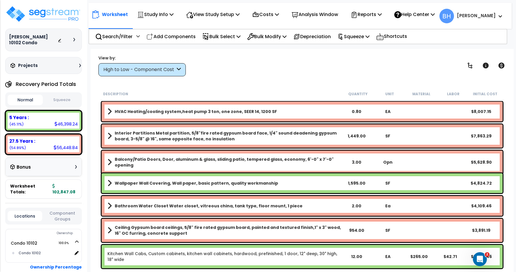
click at [490, 17] on b "[PERSON_NAME]" at bounding box center [476, 16] width 39 height 6
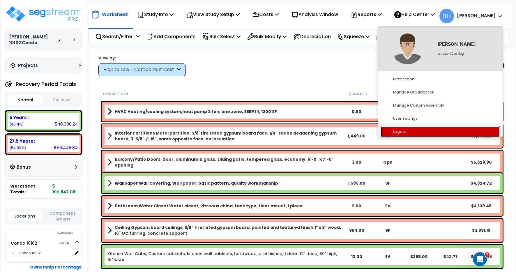
click at [405, 133] on link "Logout" at bounding box center [440, 131] width 119 height 11
